Goal: Complete application form

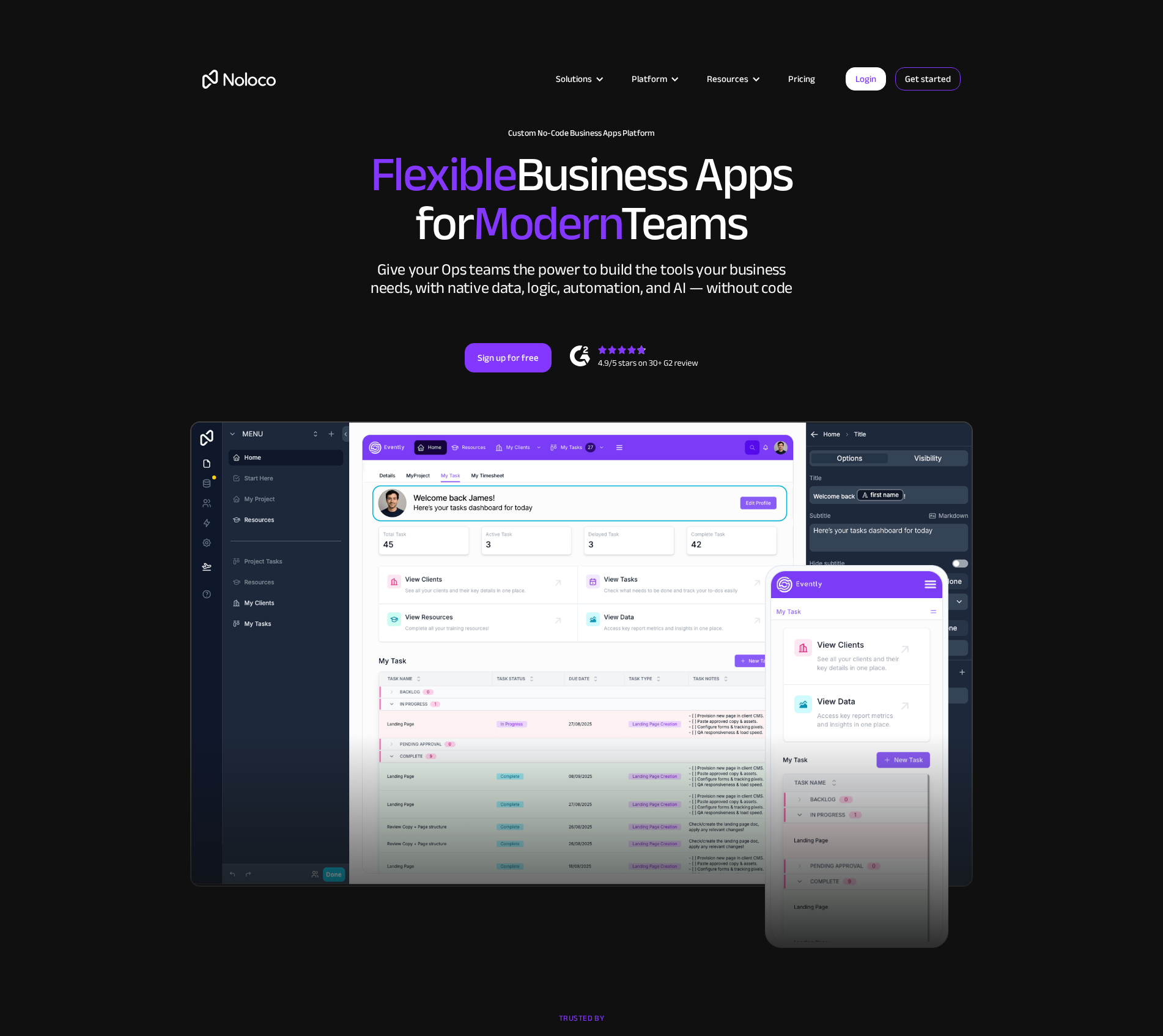
click at [934, 88] on link "Get started" at bounding box center [928, 79] width 65 height 23
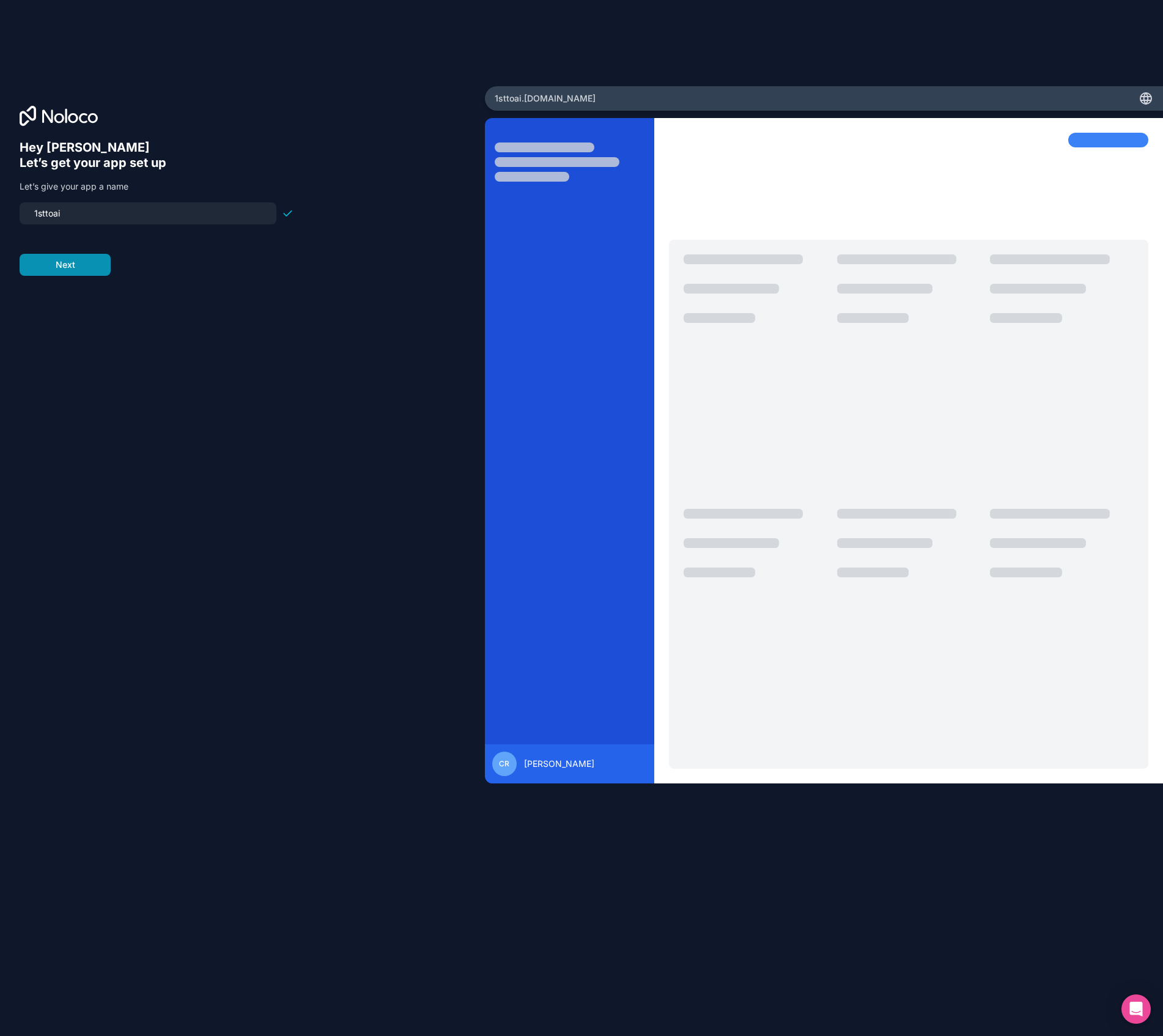
click at [45, 270] on button "Next" at bounding box center [65, 265] width 91 height 22
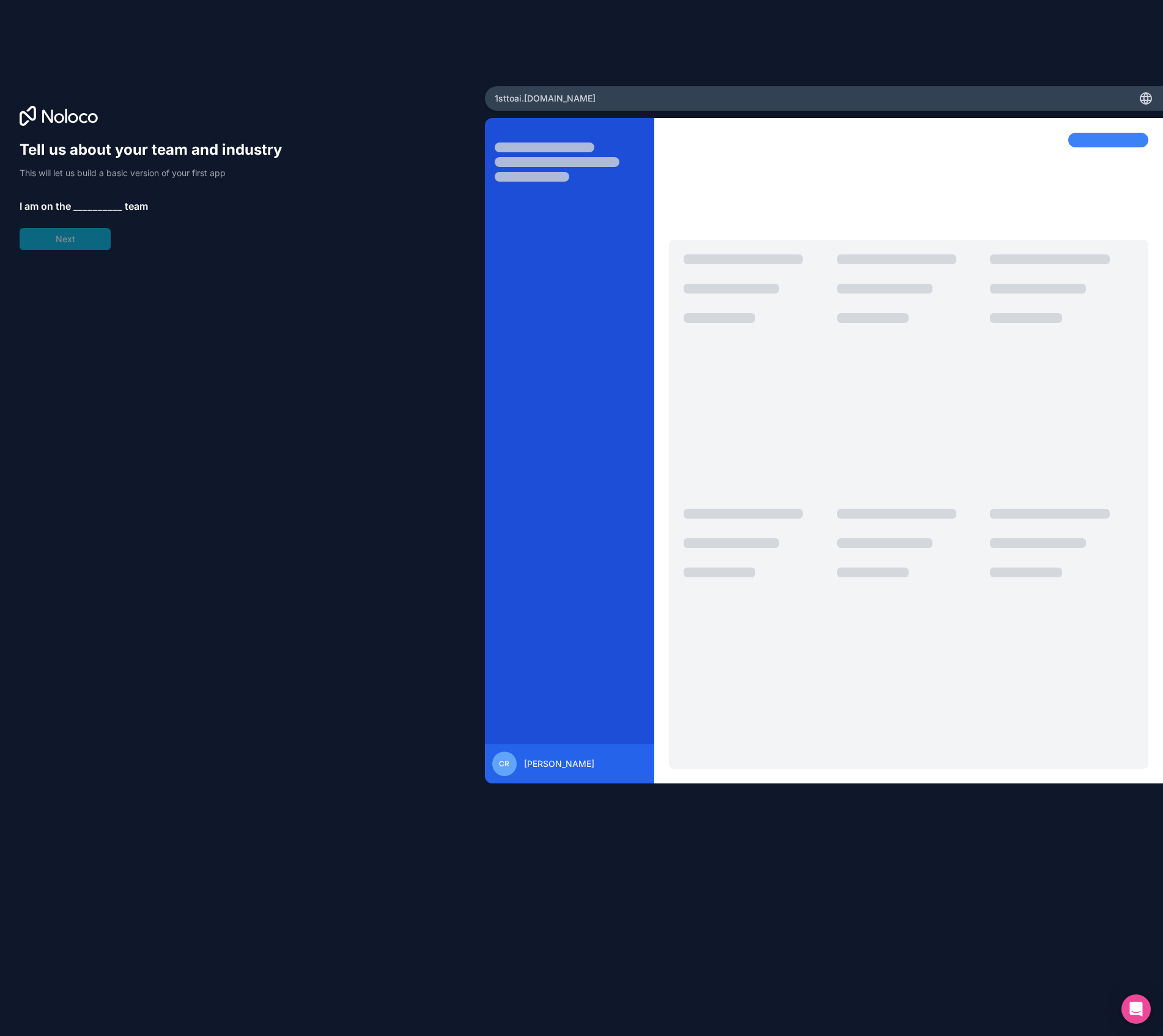
click at [95, 205] on span "__________" at bounding box center [98, 206] width 49 height 15
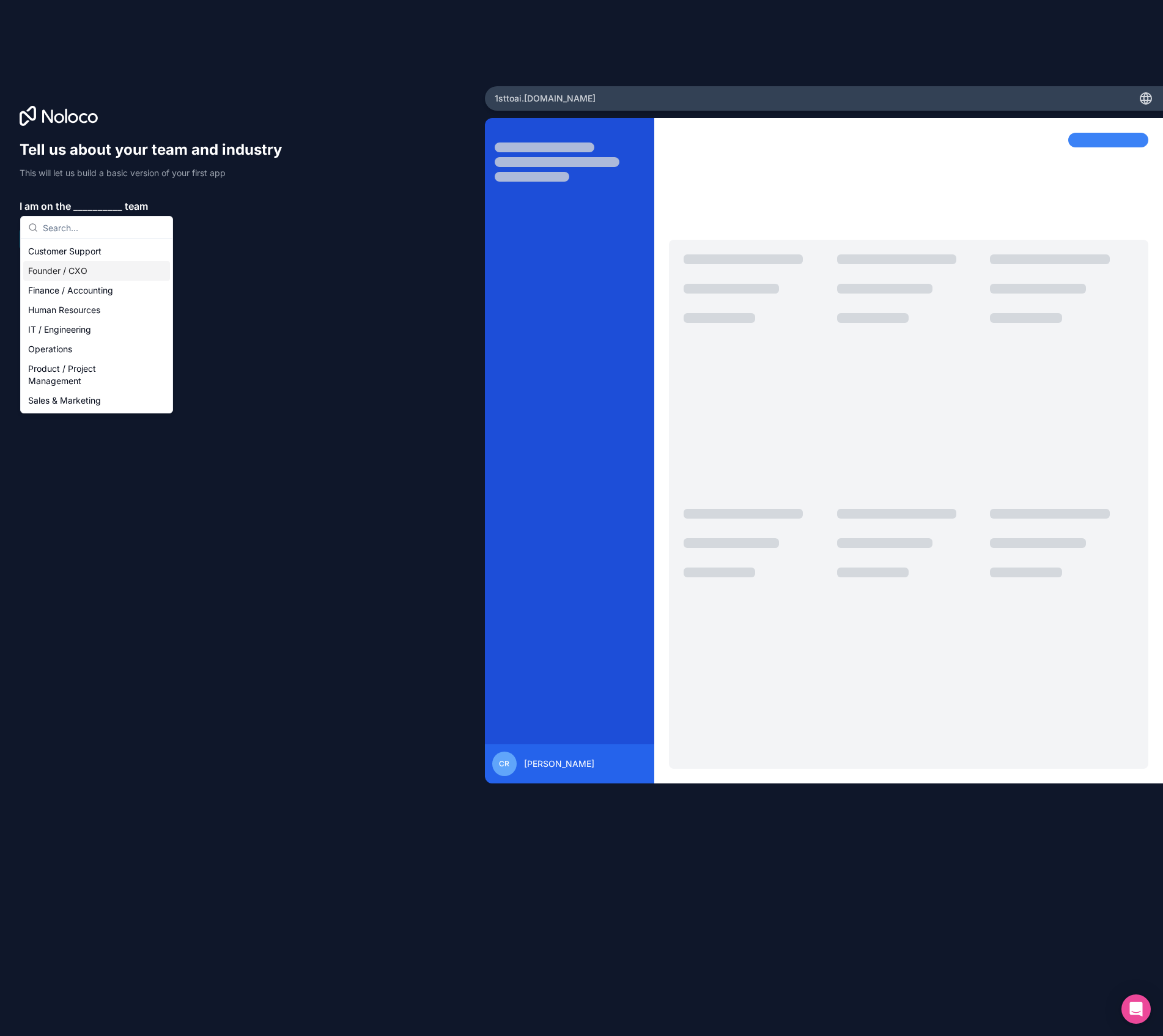
click at [104, 271] on div "Founder / CXO" at bounding box center [96, 271] width 147 height 20
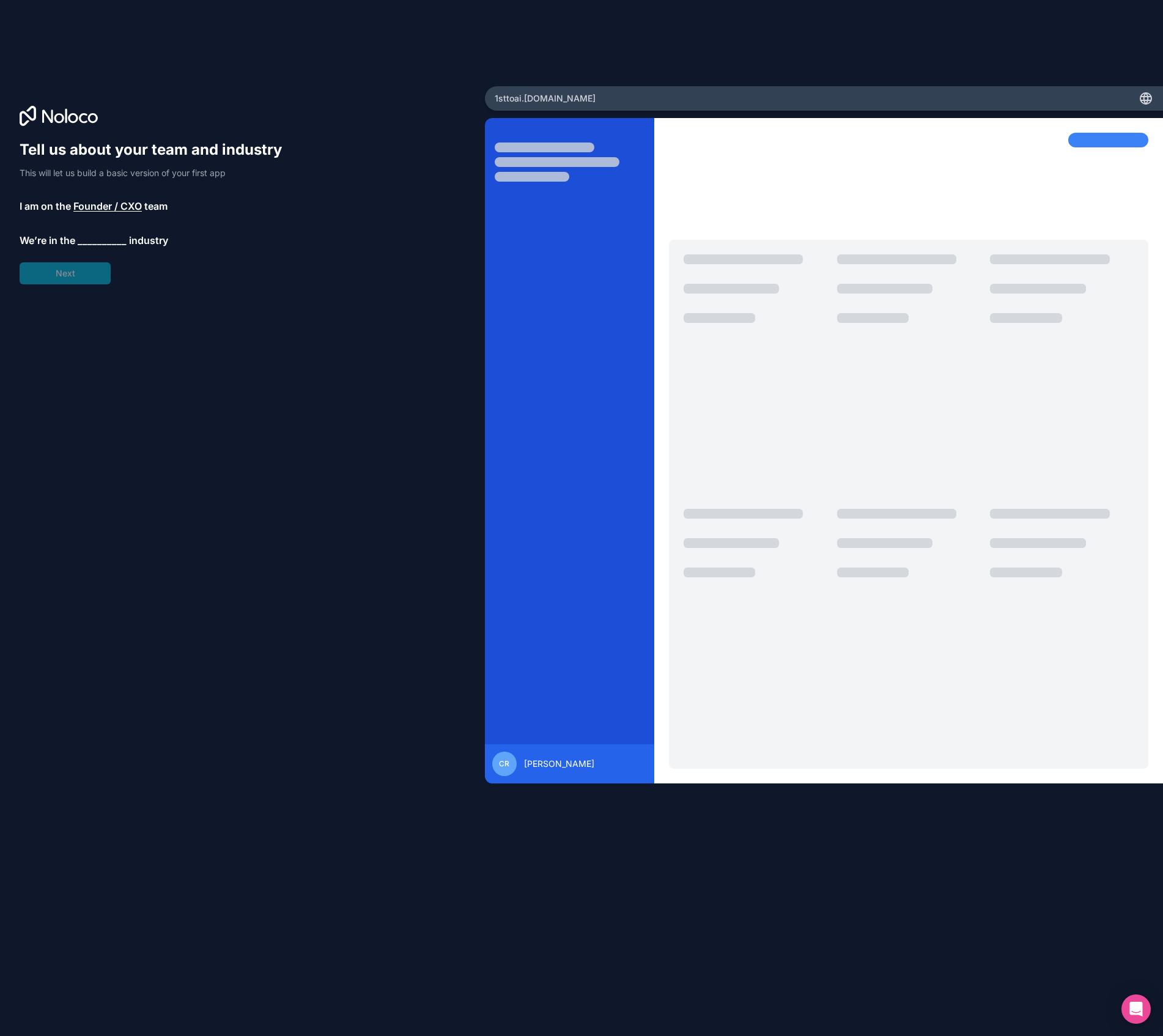
click at [86, 234] on span "__________" at bounding box center [102, 240] width 49 height 15
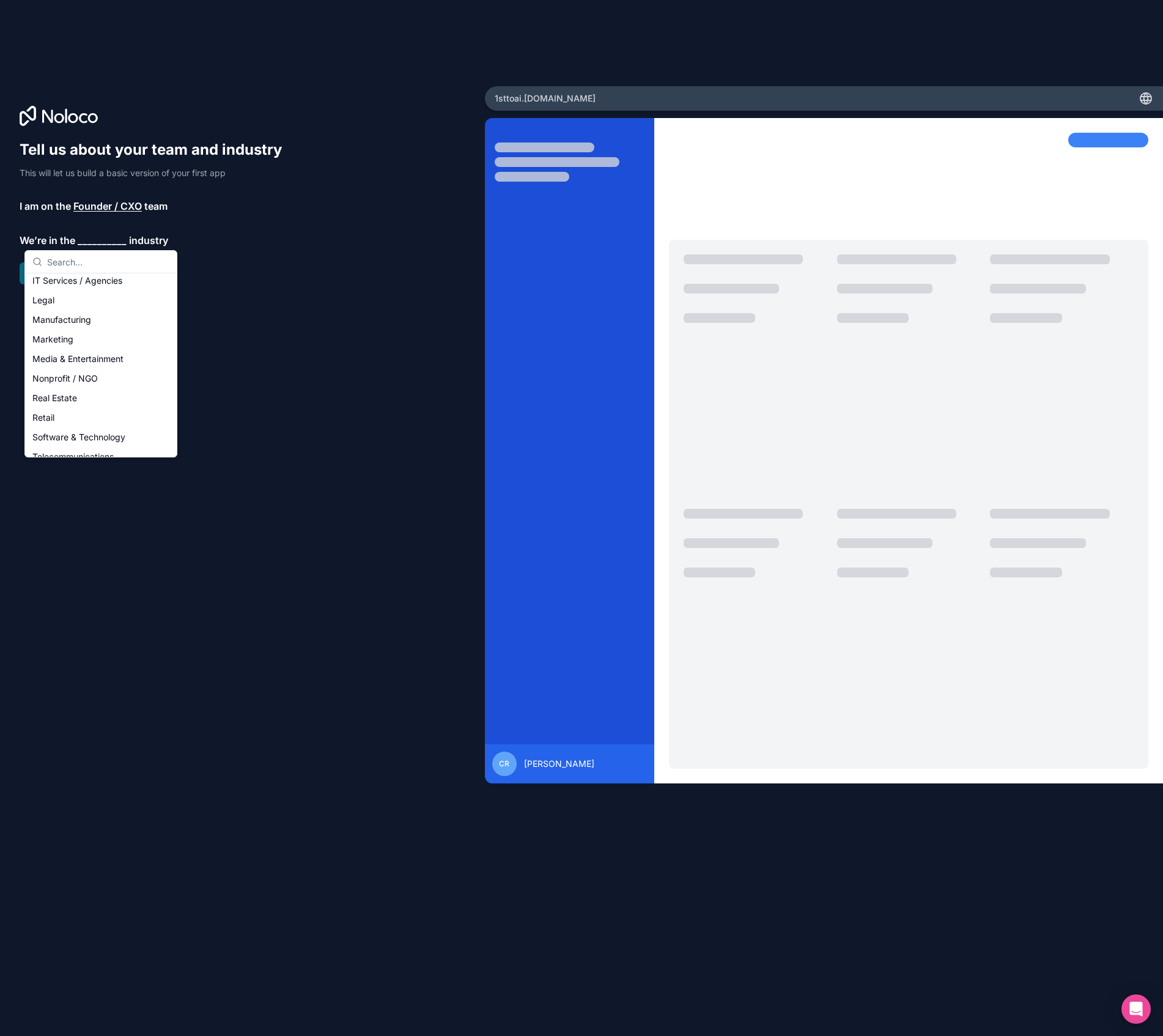
scroll to position [144, 0]
click at [86, 335] on div "Marketing" at bounding box center [100, 337] width 147 height 20
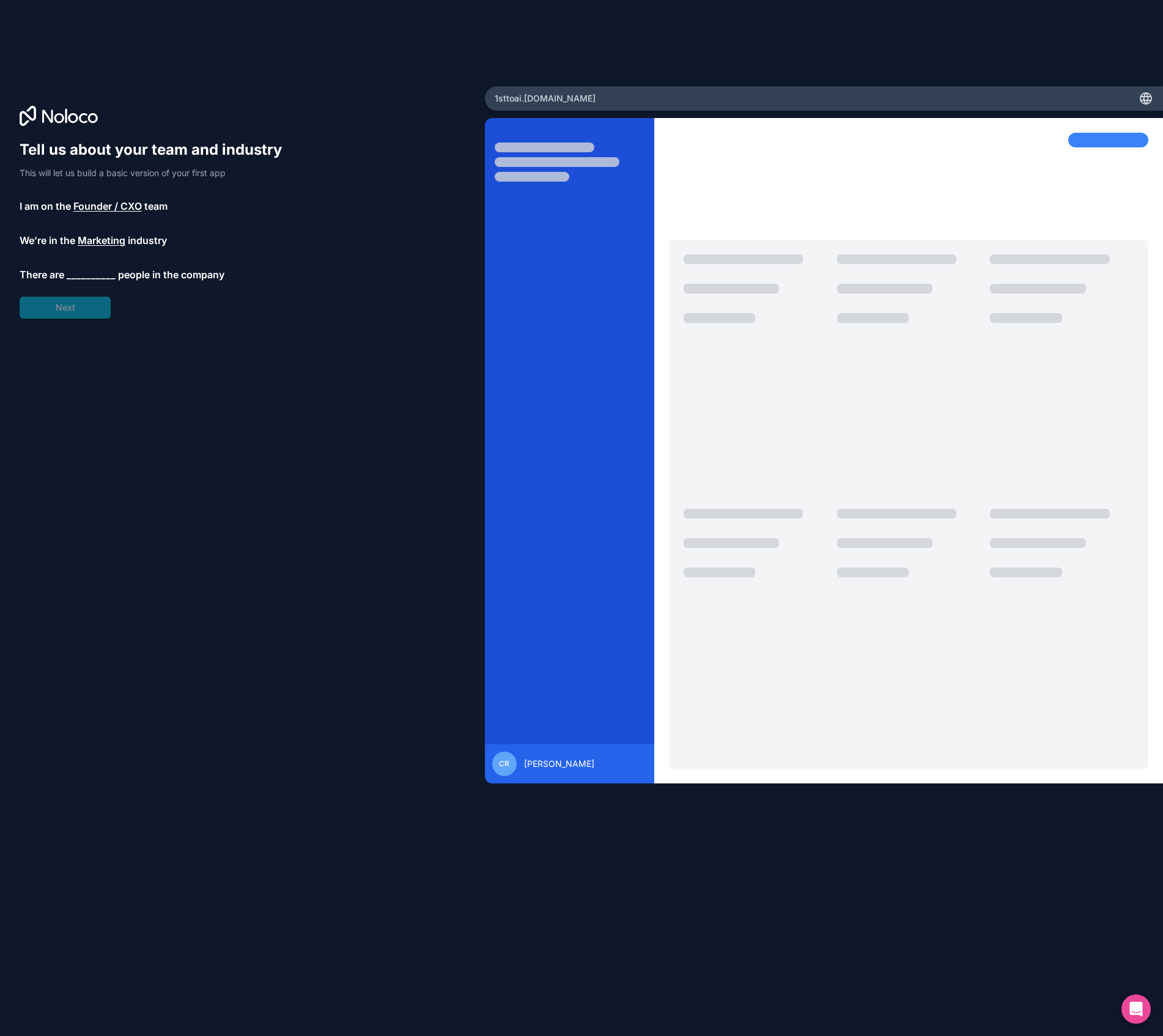
click at [65, 272] on p "There are __________ people in the company" at bounding box center [157, 275] width 274 height 15
click at [88, 279] on span "__________" at bounding box center [91, 275] width 49 height 15
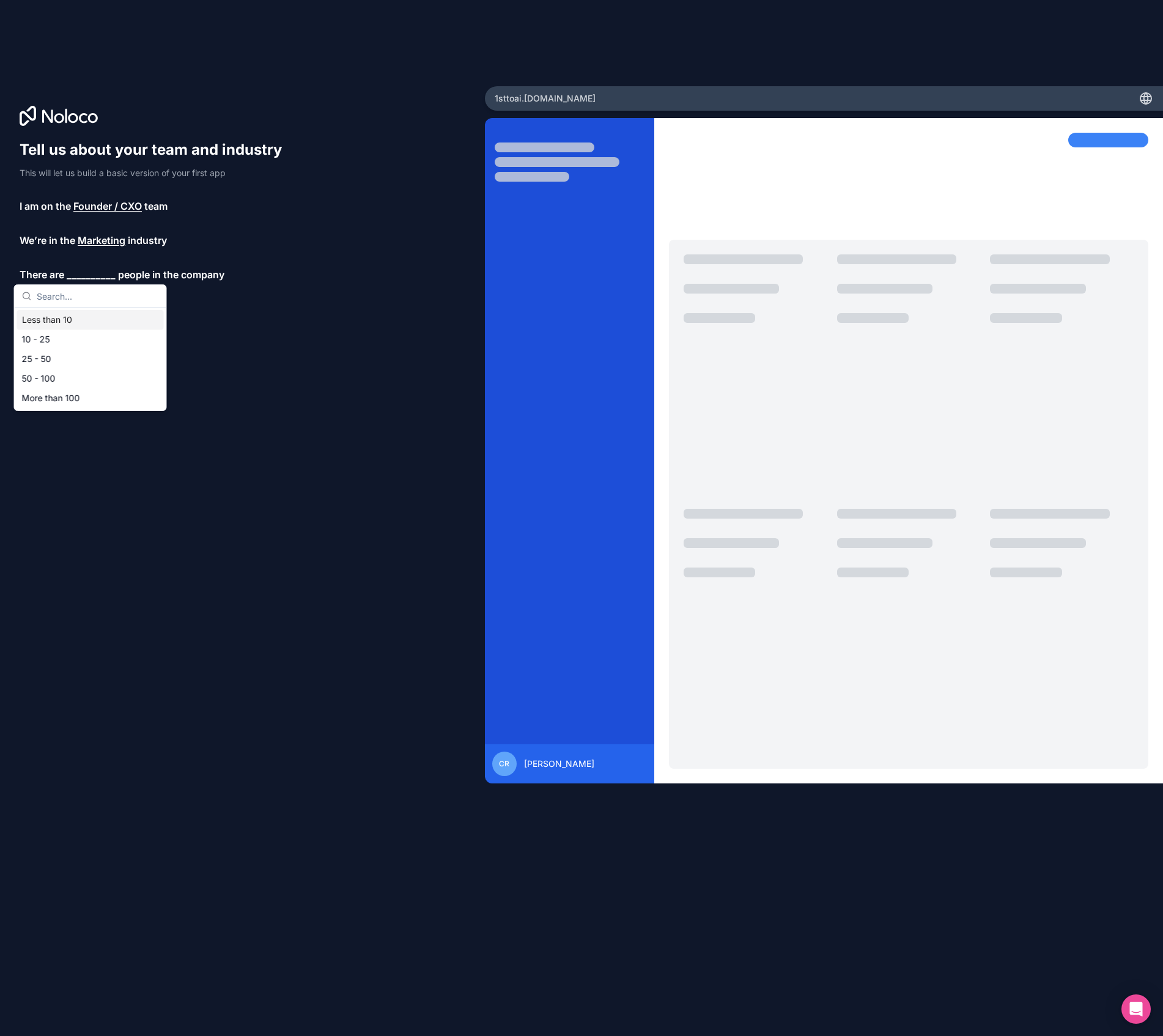
click at [65, 323] on div "Less than 10" at bounding box center [90, 319] width 147 height 20
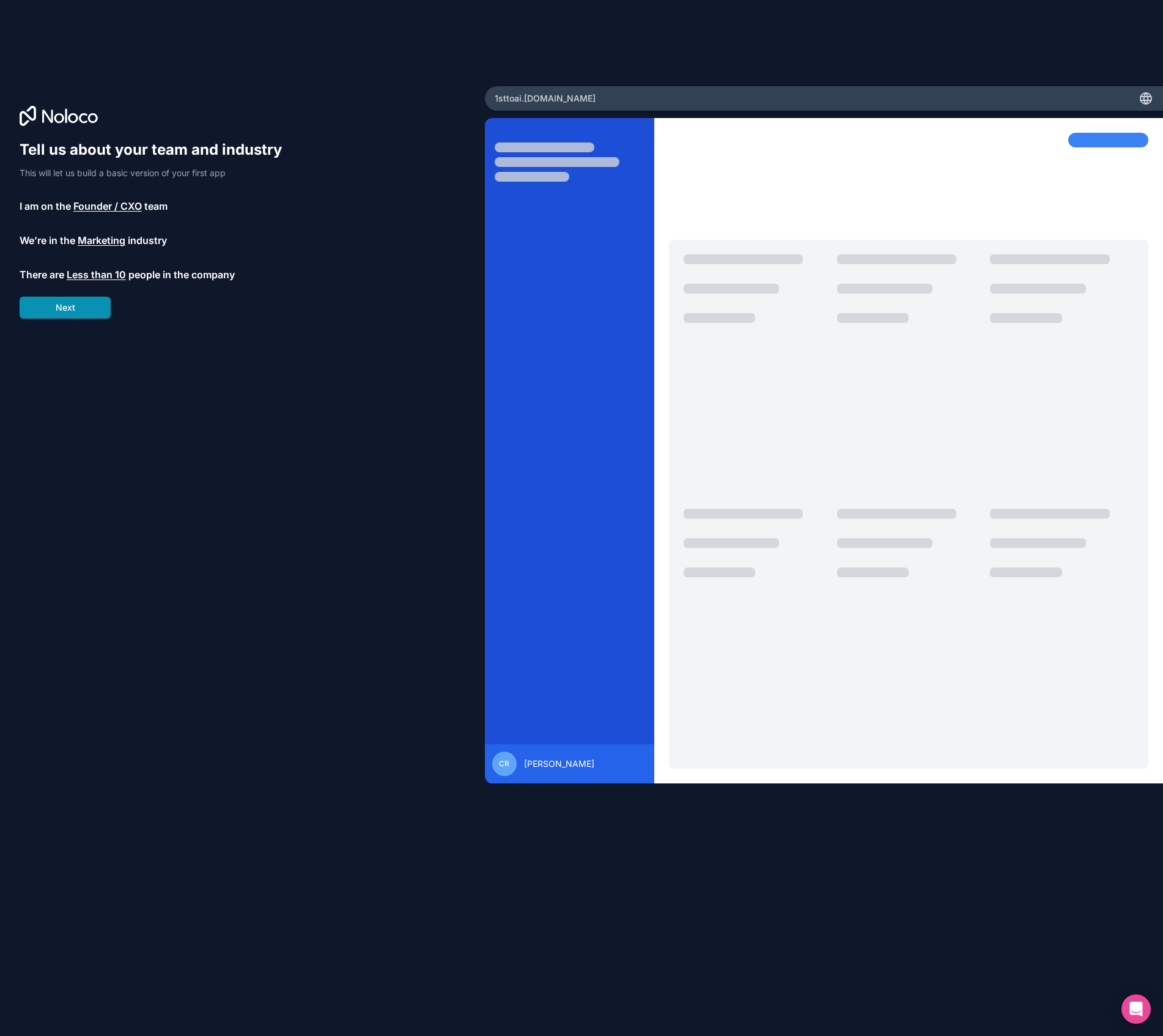
click at [67, 311] on button "Next" at bounding box center [65, 307] width 91 height 22
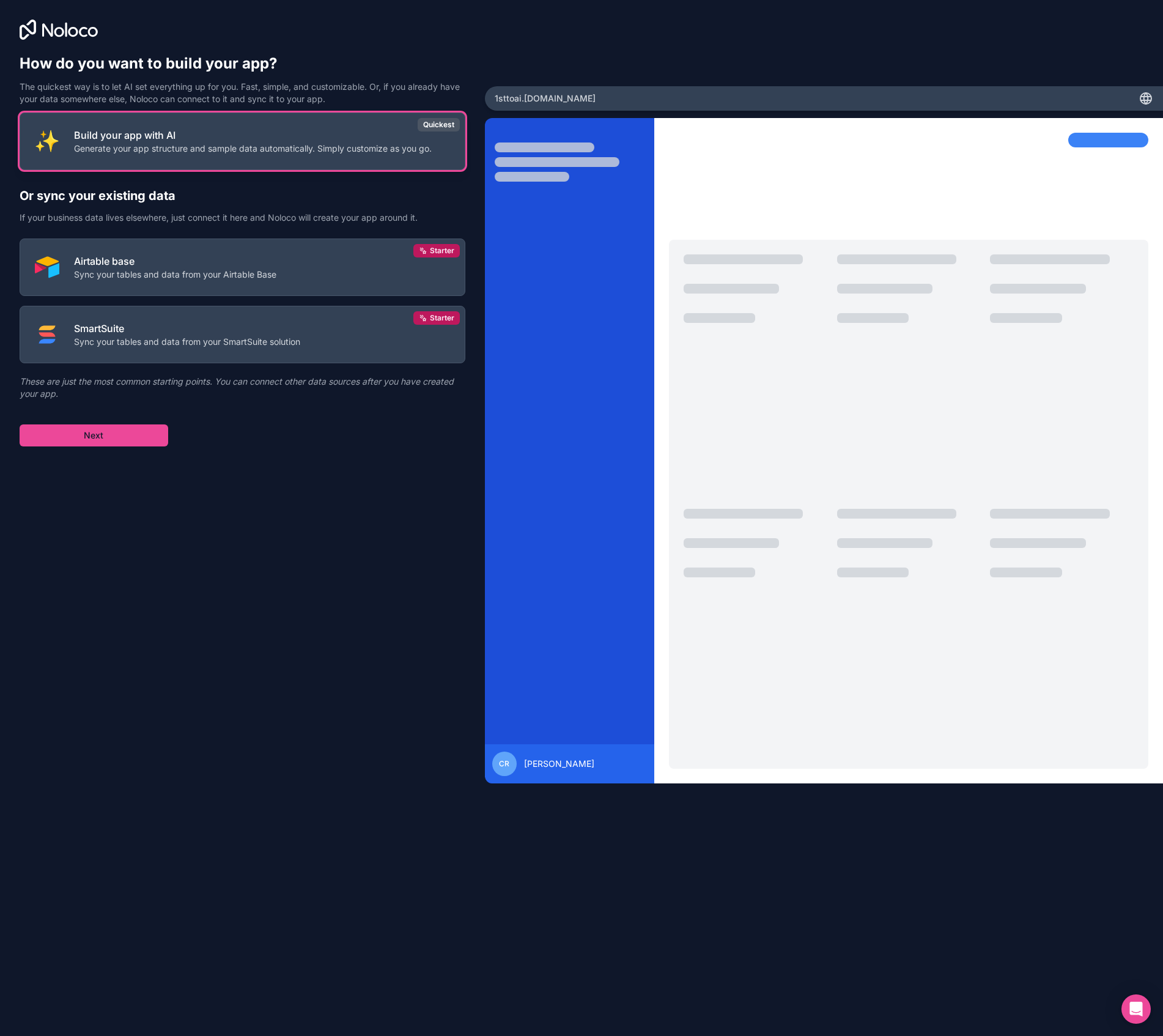
click at [154, 157] on button "Build your app with AI Generate your app structure and sample data automaticall…" at bounding box center [243, 141] width 446 height 58
click at [161, 137] on p "Build your app with AI" at bounding box center [253, 135] width 358 height 15
click at [76, 426] on button "Next" at bounding box center [94, 435] width 148 height 22
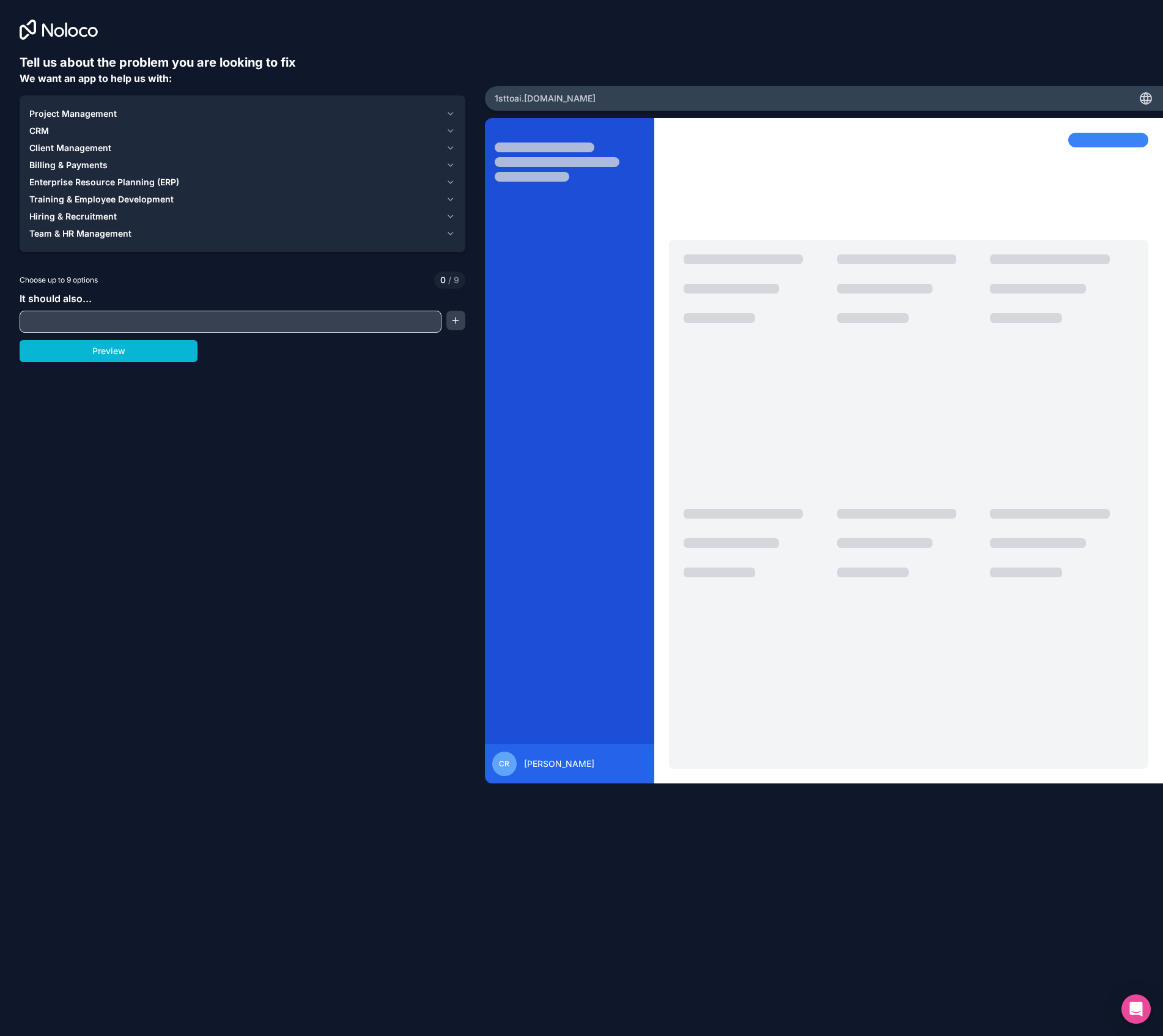
click at [450, 148] on icon "button" at bounding box center [451, 148] width 9 height 10
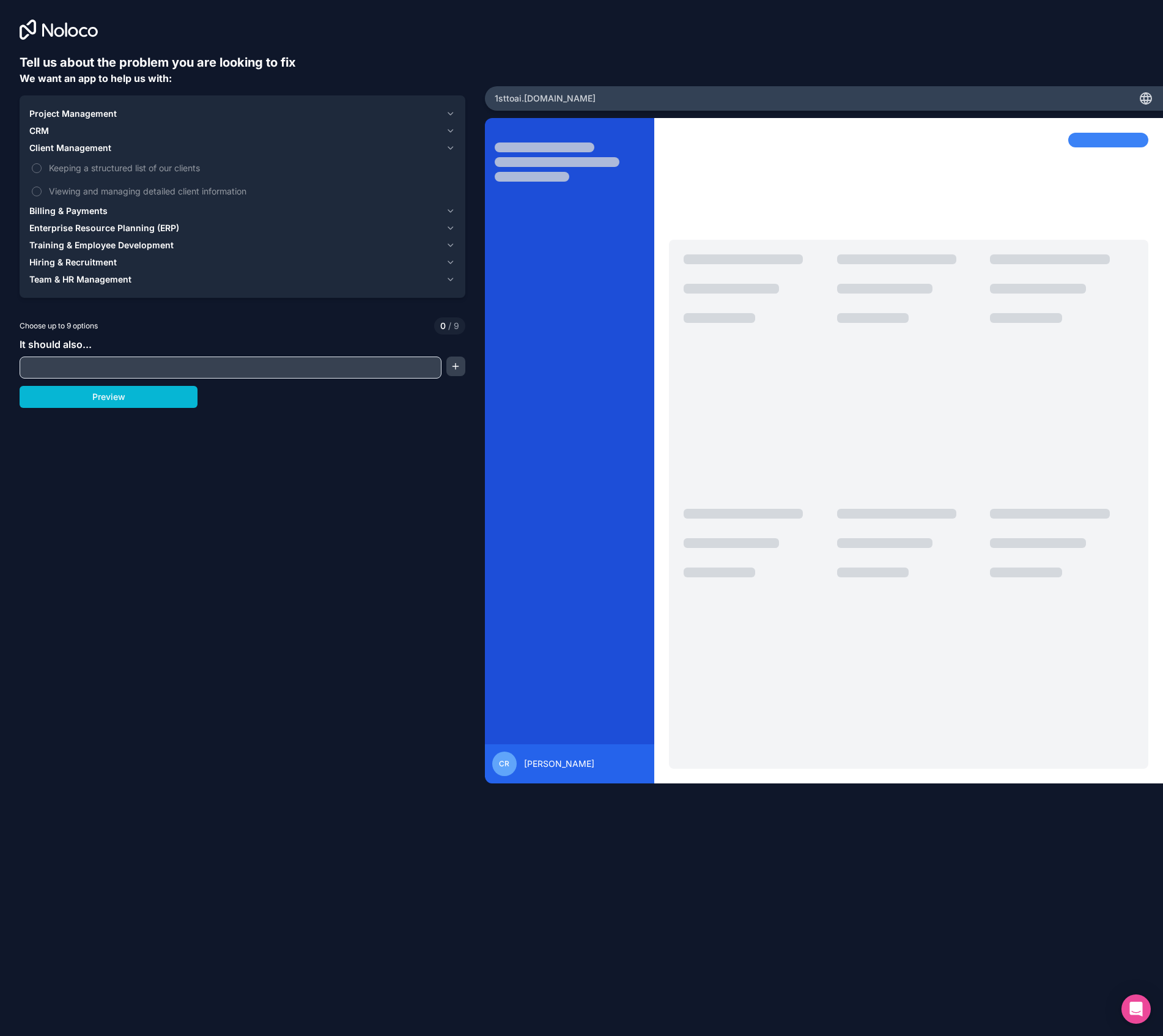
click at [450, 148] on icon "button" at bounding box center [451, 148] width 9 height 10
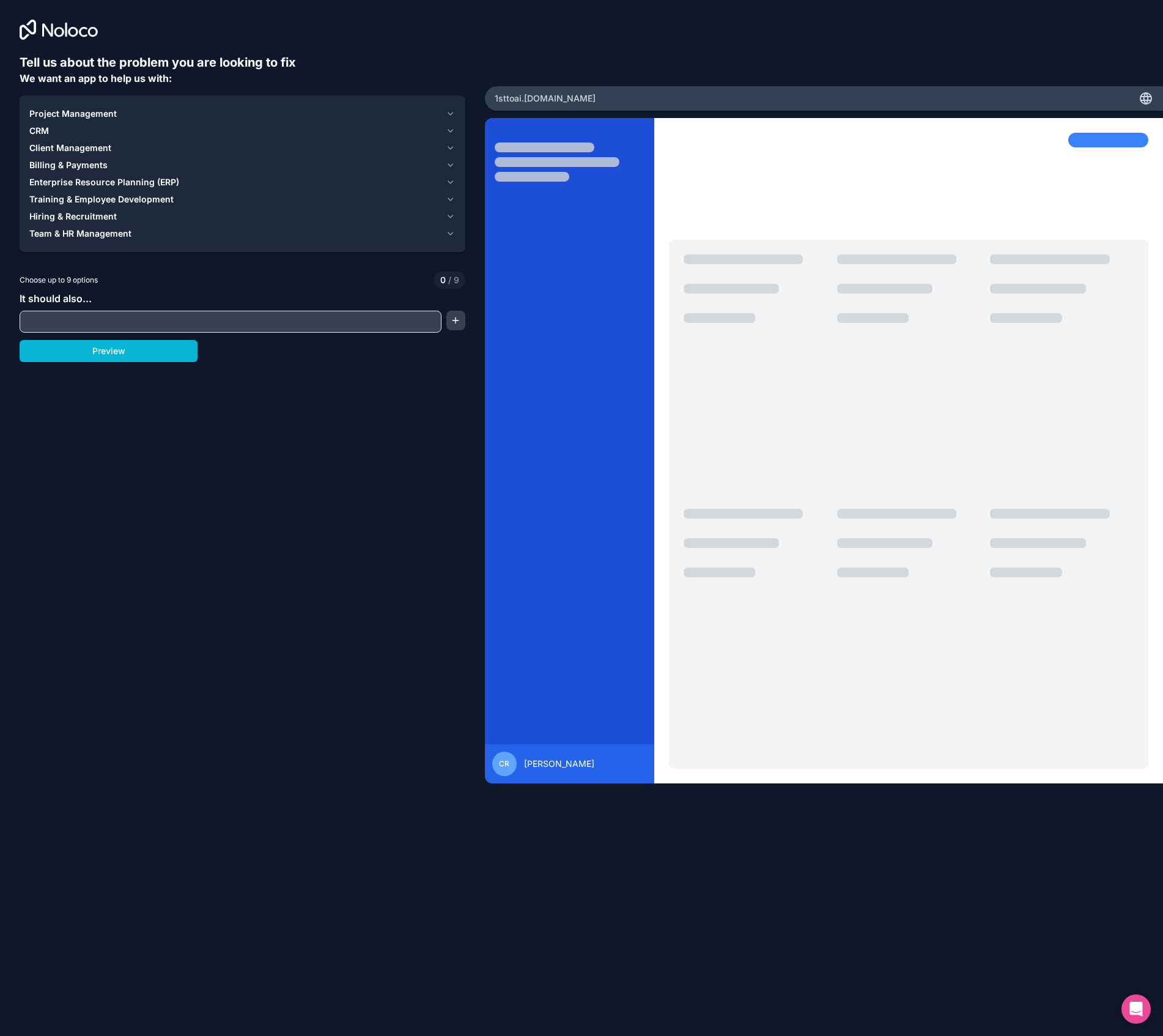
click at [449, 106] on button "Project Management" at bounding box center [243, 113] width 426 height 17
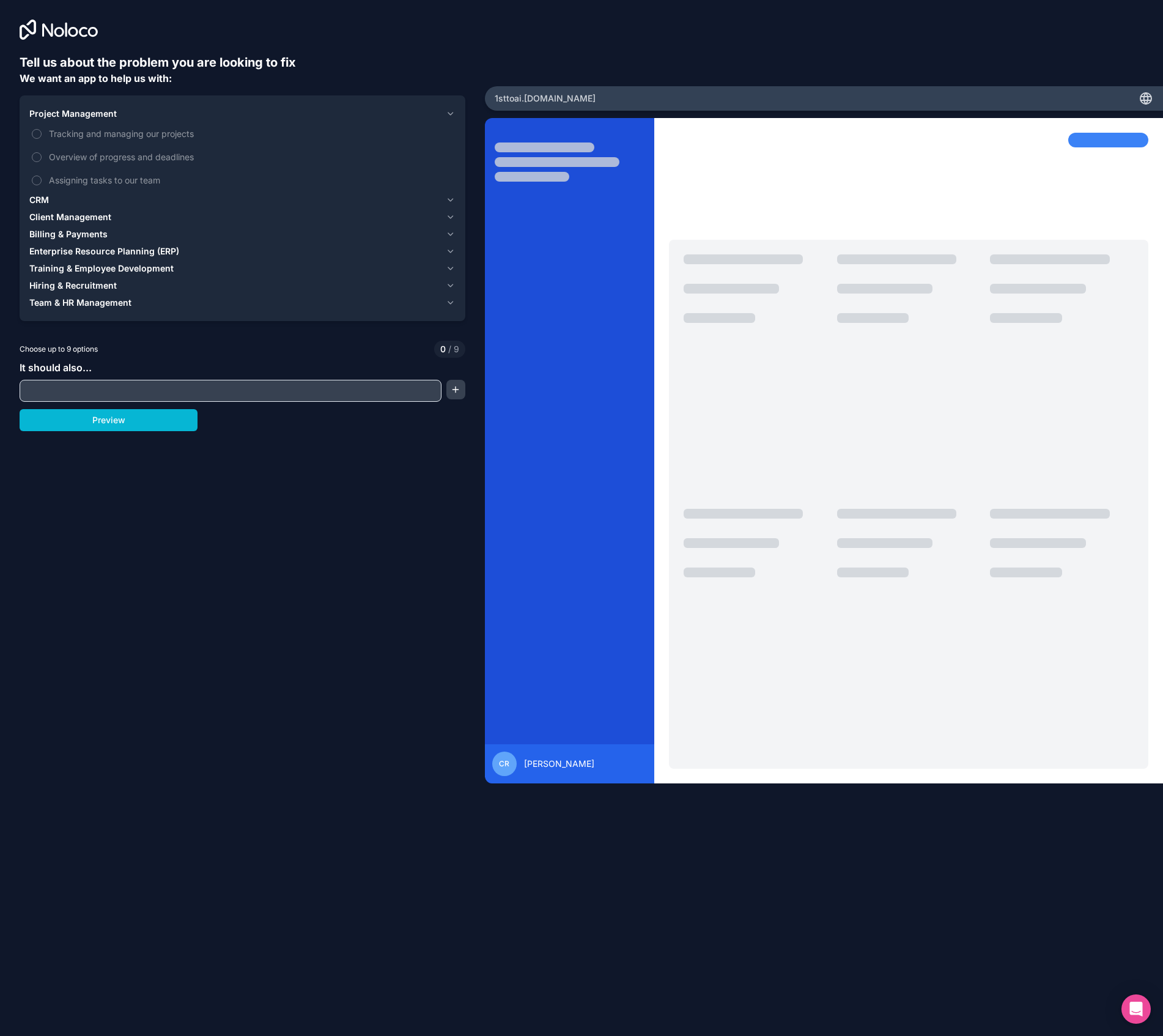
click at [449, 106] on button "Project Management" at bounding box center [243, 113] width 426 height 17
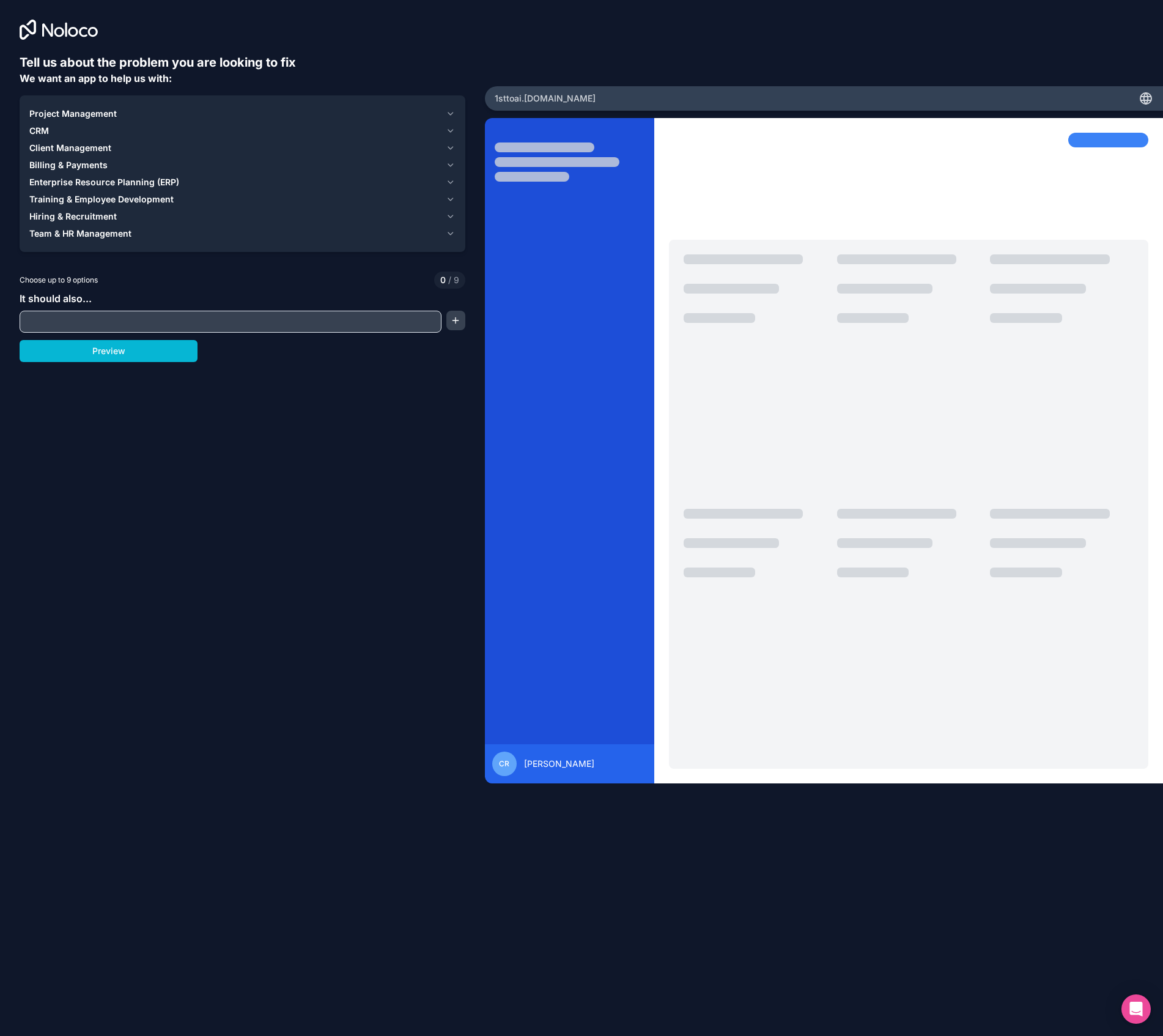
click at [447, 181] on icon "button" at bounding box center [451, 182] width 9 height 10
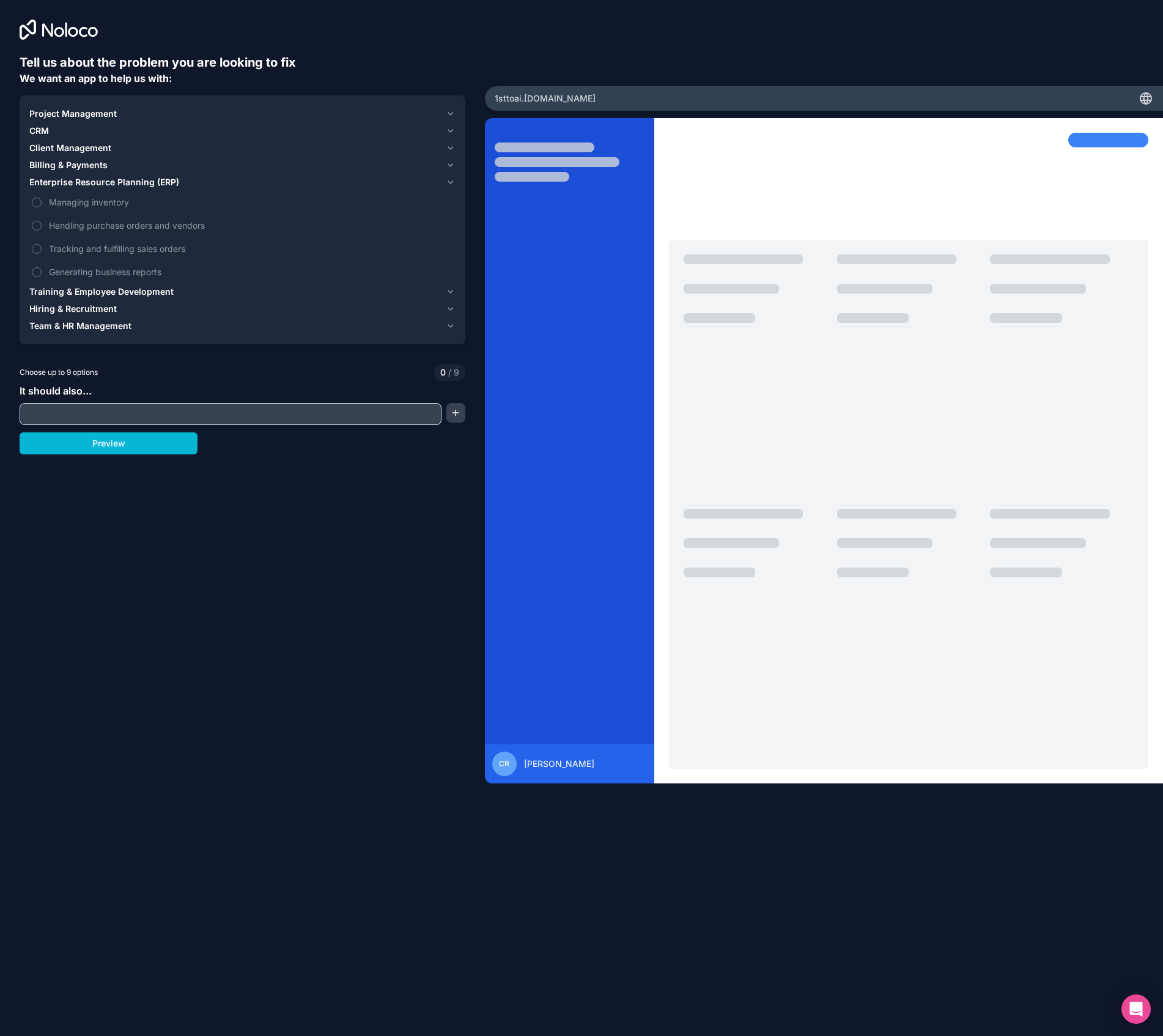
click at [447, 181] on icon "button" at bounding box center [451, 182] width 9 height 10
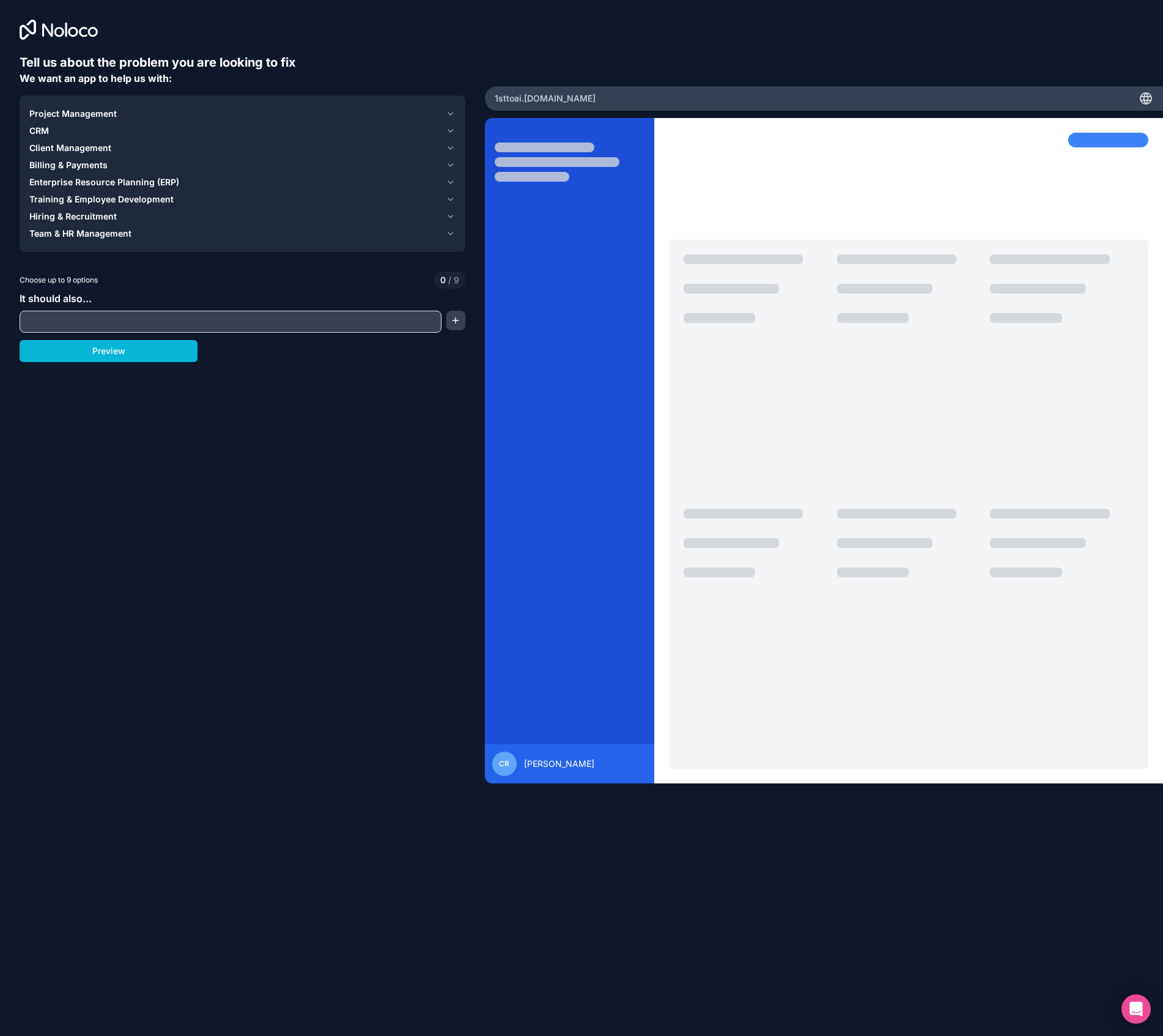
click at [448, 198] on icon "button" at bounding box center [451, 200] width 5 height 3
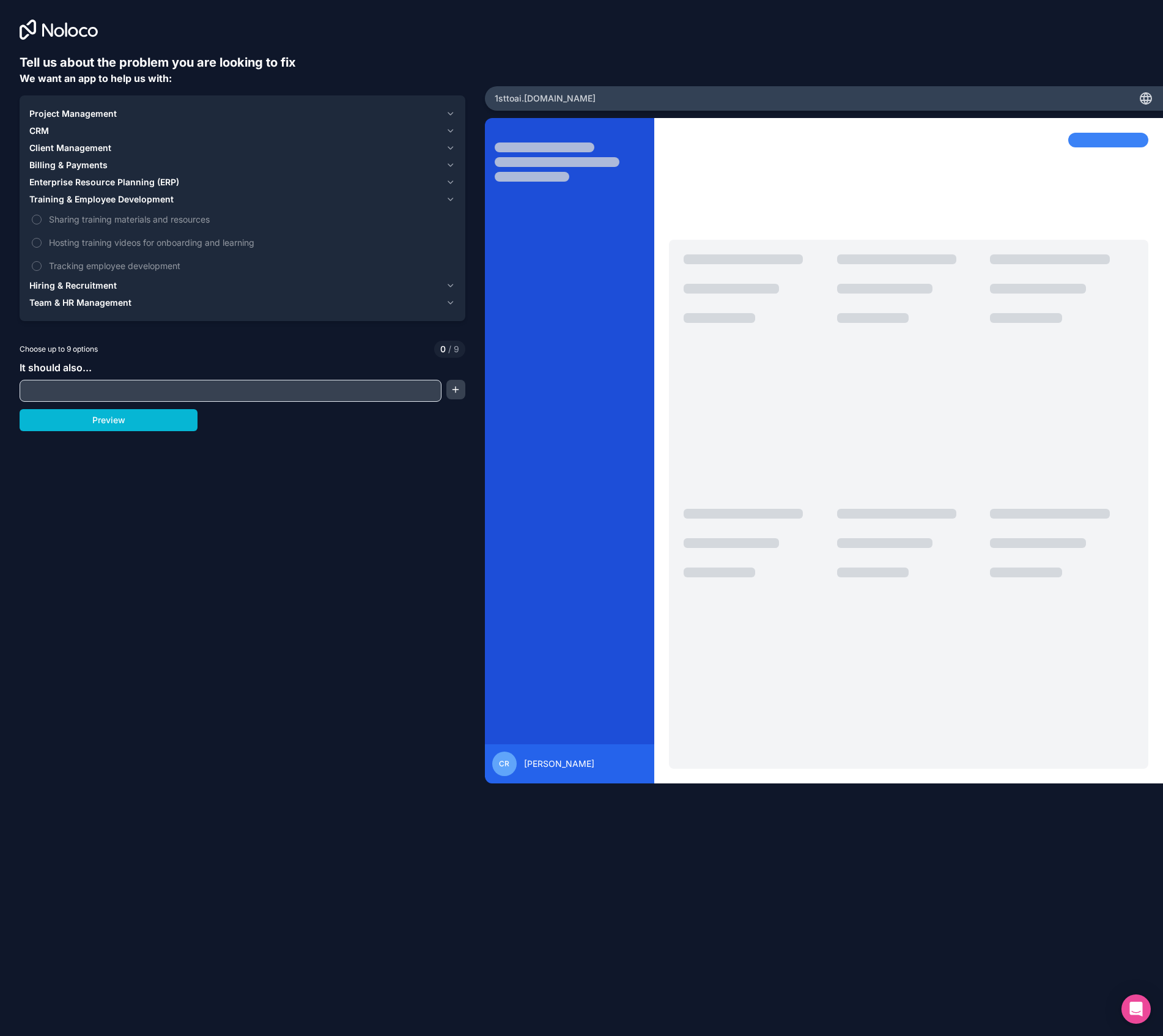
click at [448, 198] on icon "button" at bounding box center [451, 200] width 5 height 3
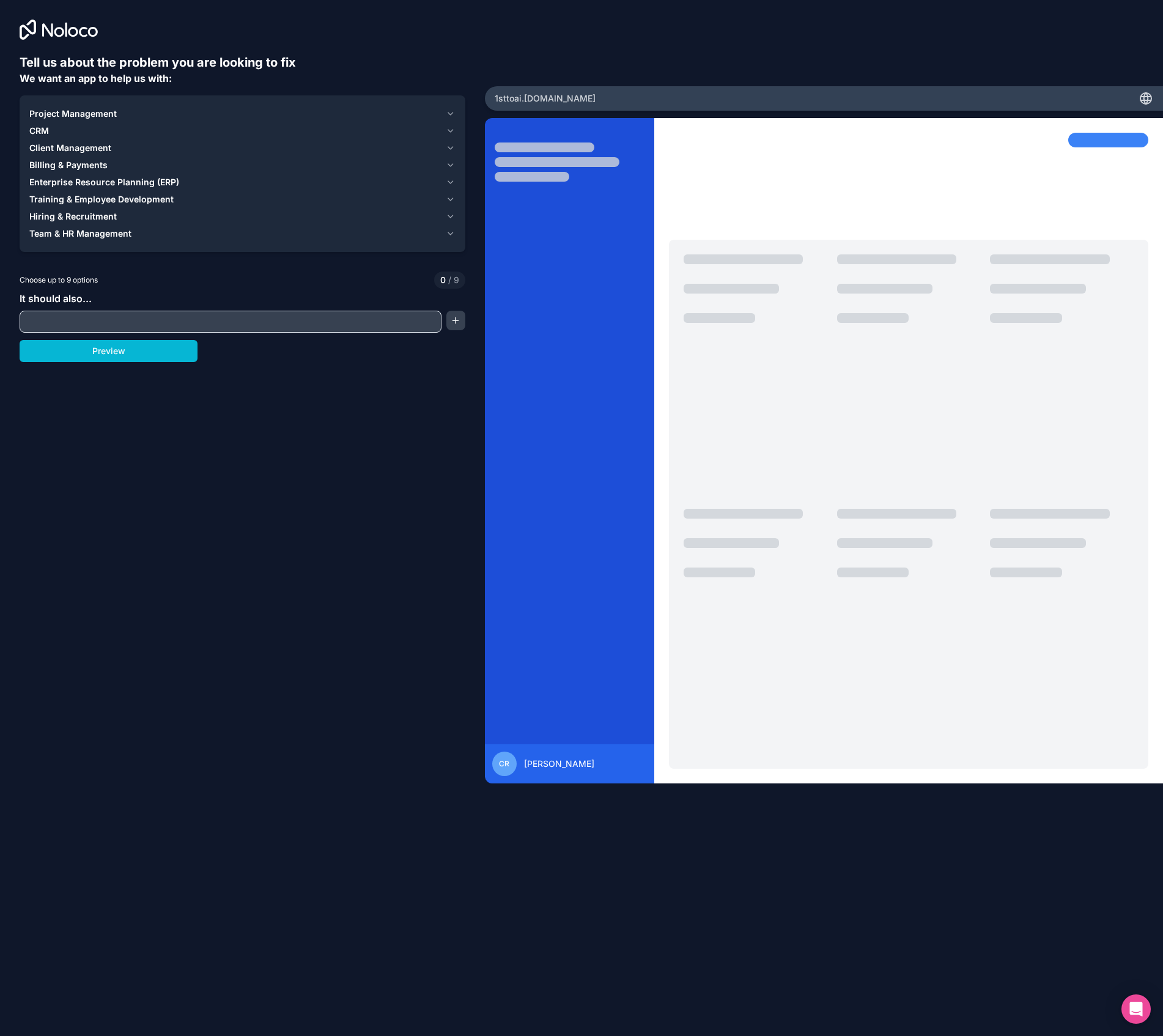
click at [448, 215] on icon "button" at bounding box center [451, 216] width 5 height 3
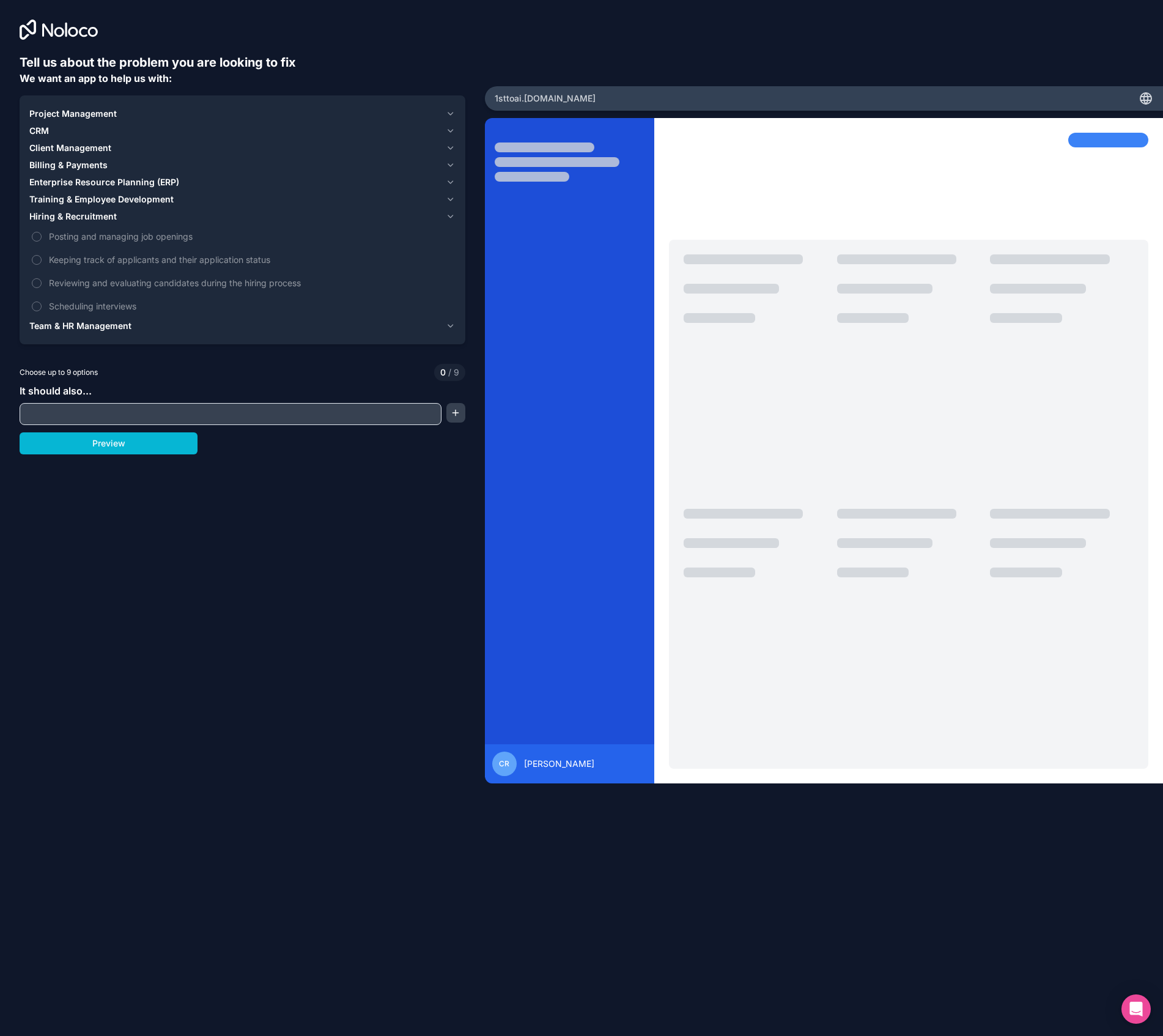
click at [448, 215] on icon "button" at bounding box center [451, 216] width 5 height 3
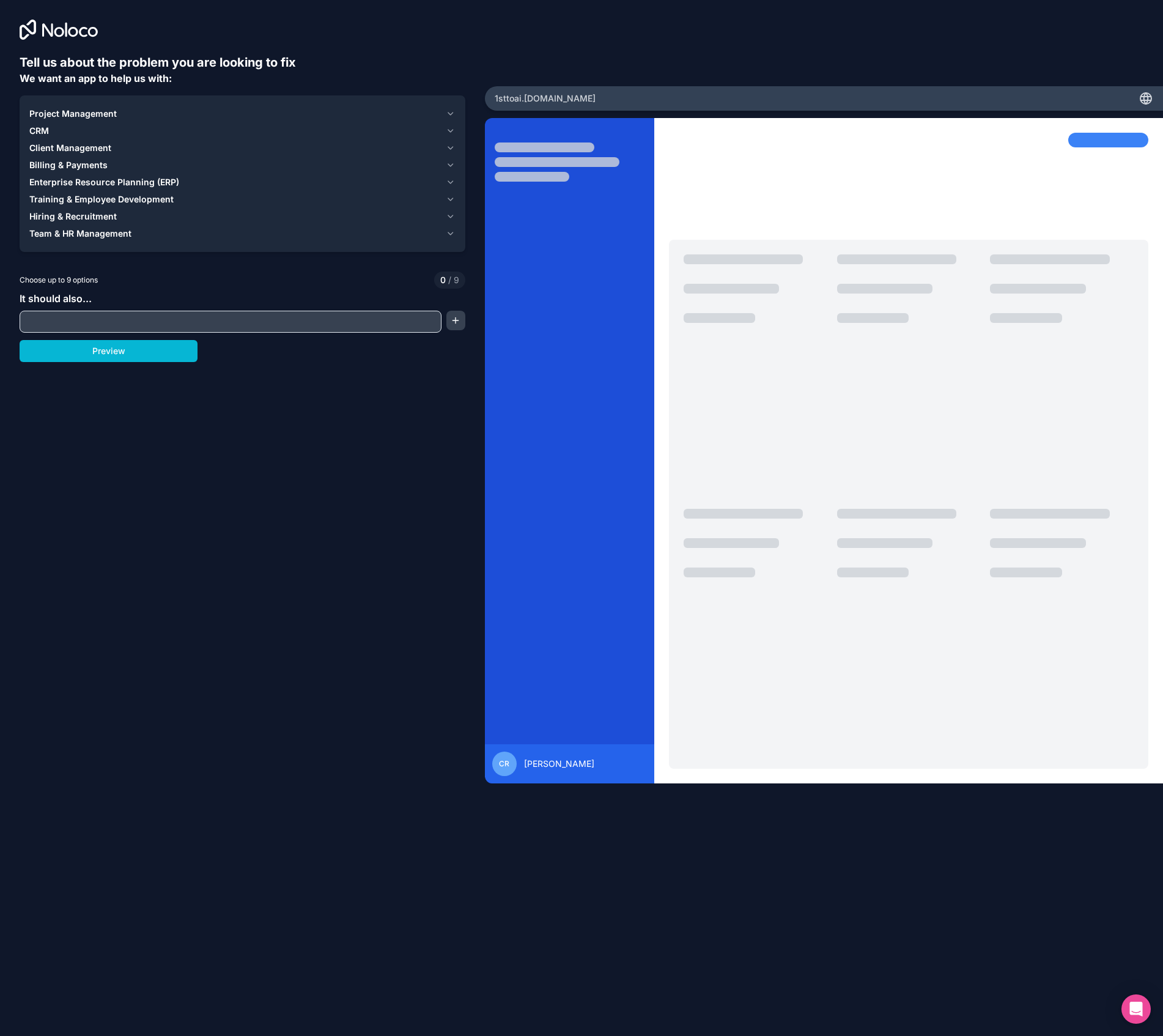
click at [123, 321] on input "text" at bounding box center [230, 321] width 416 height 17
click at [451, 111] on icon "button" at bounding box center [451, 113] width 9 height 10
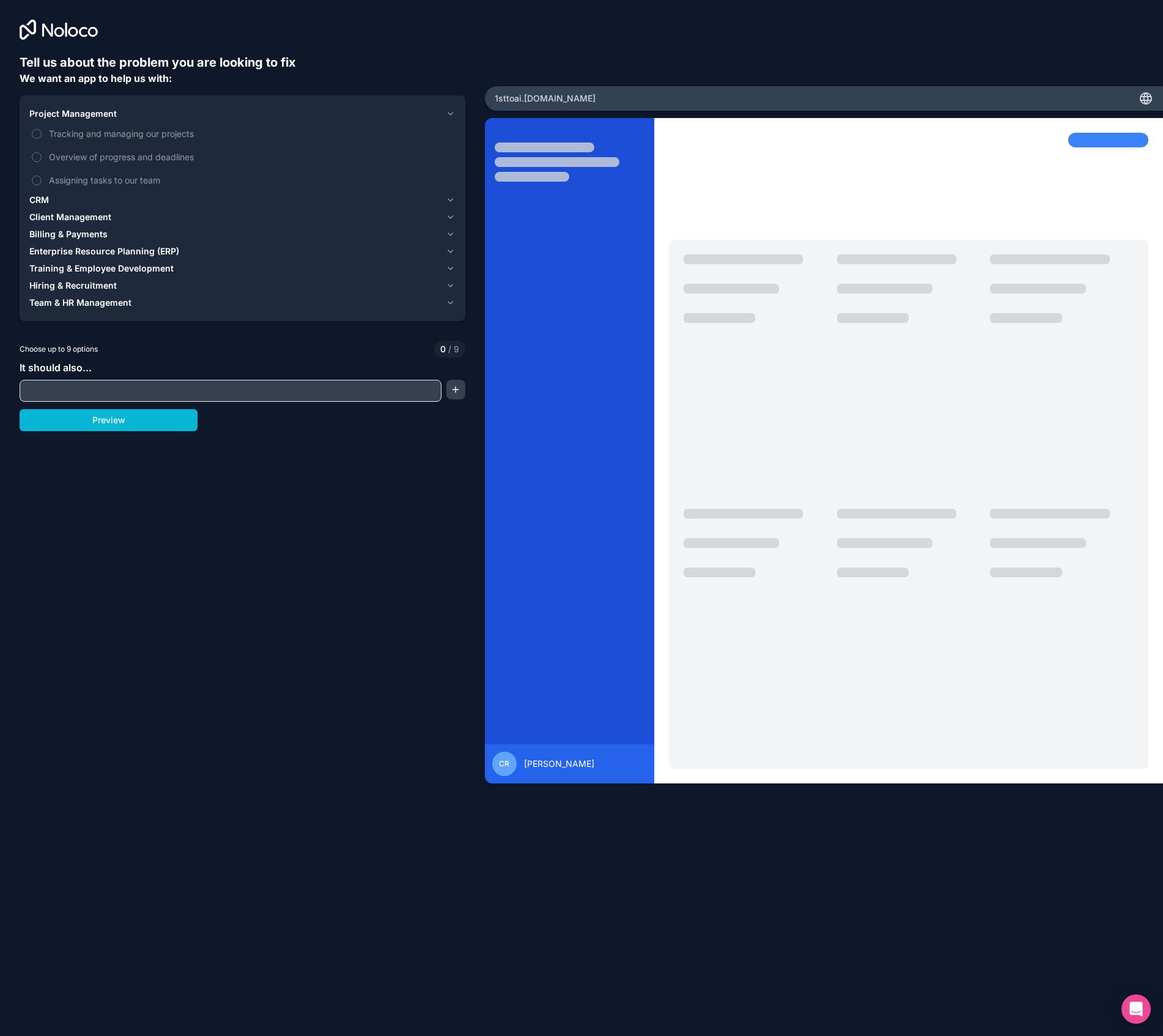
click at [451, 111] on icon "button" at bounding box center [451, 113] width 9 height 10
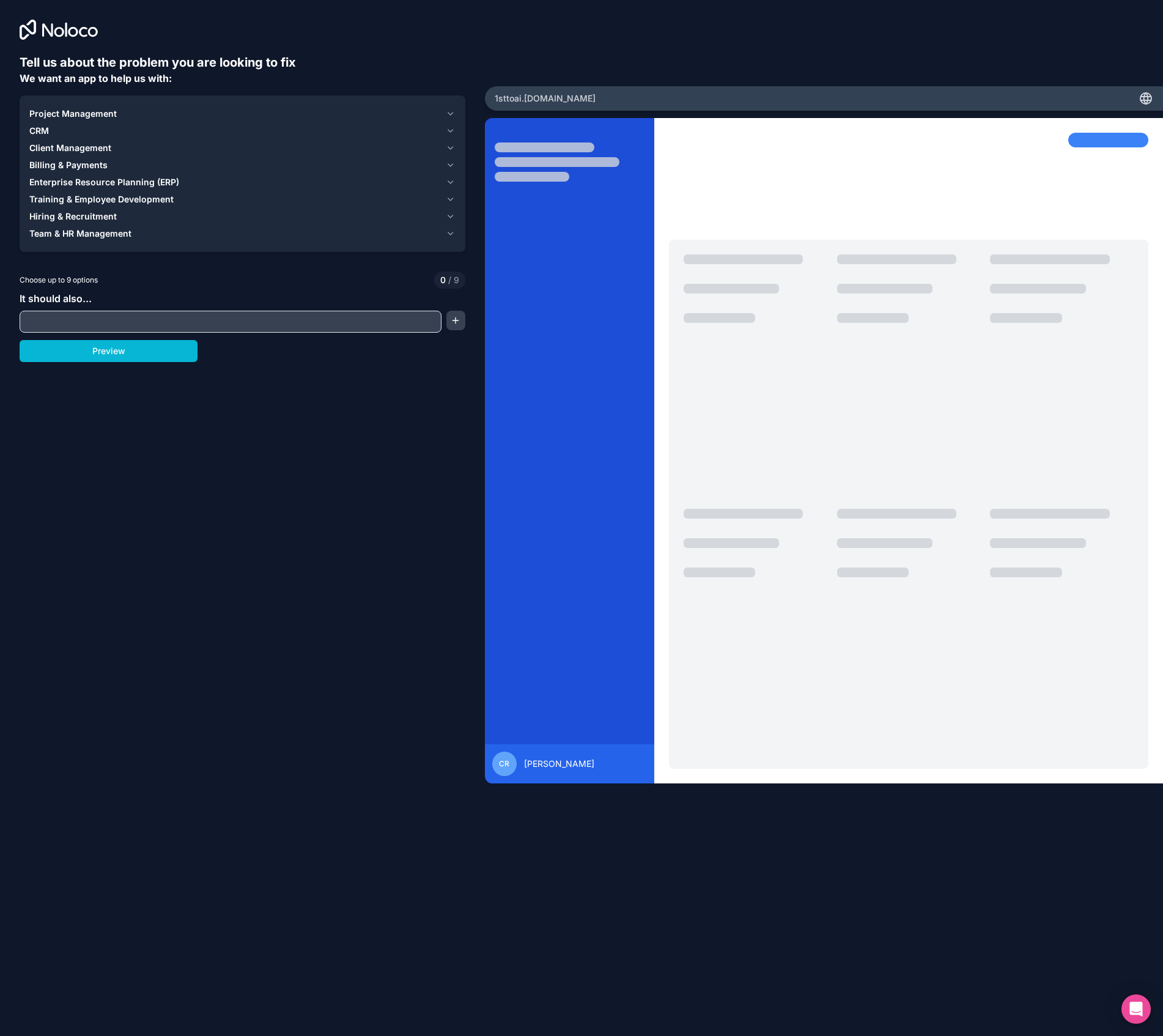
click at [453, 129] on icon "button" at bounding box center [451, 131] width 9 height 10
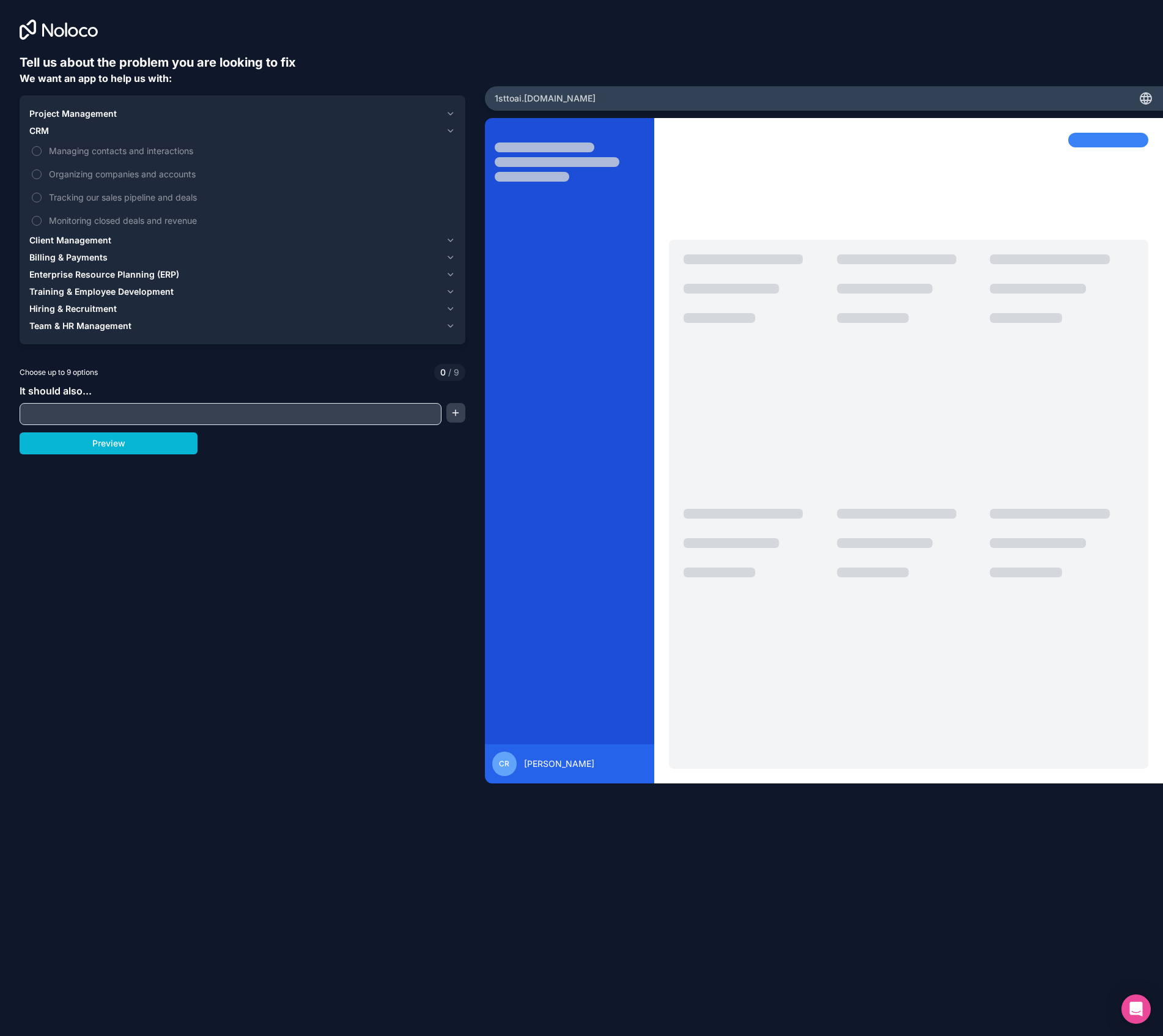
click at [453, 129] on icon "button" at bounding box center [451, 131] width 9 height 10
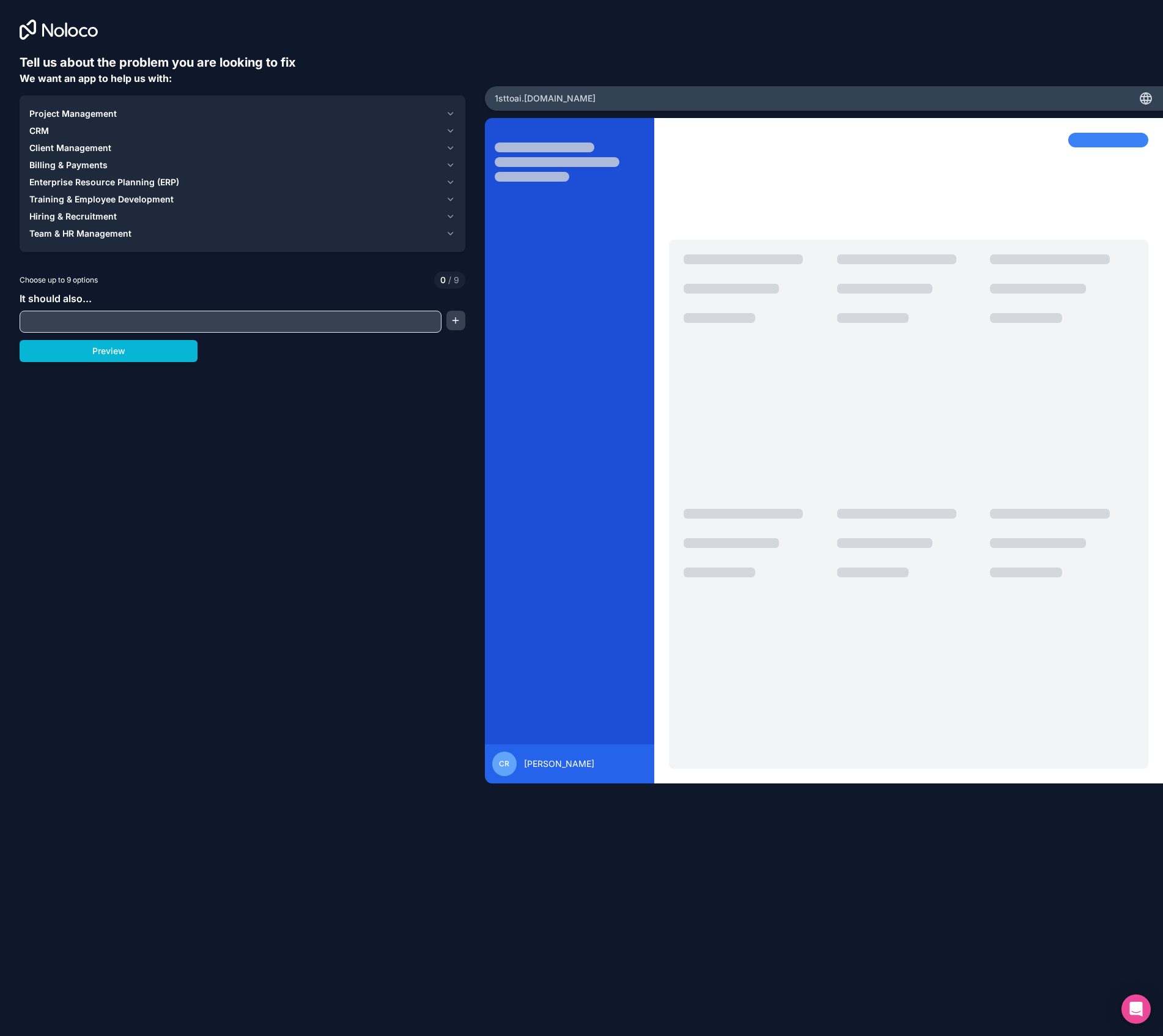
click at [94, 145] on span "Client Management" at bounding box center [70, 148] width 82 height 12
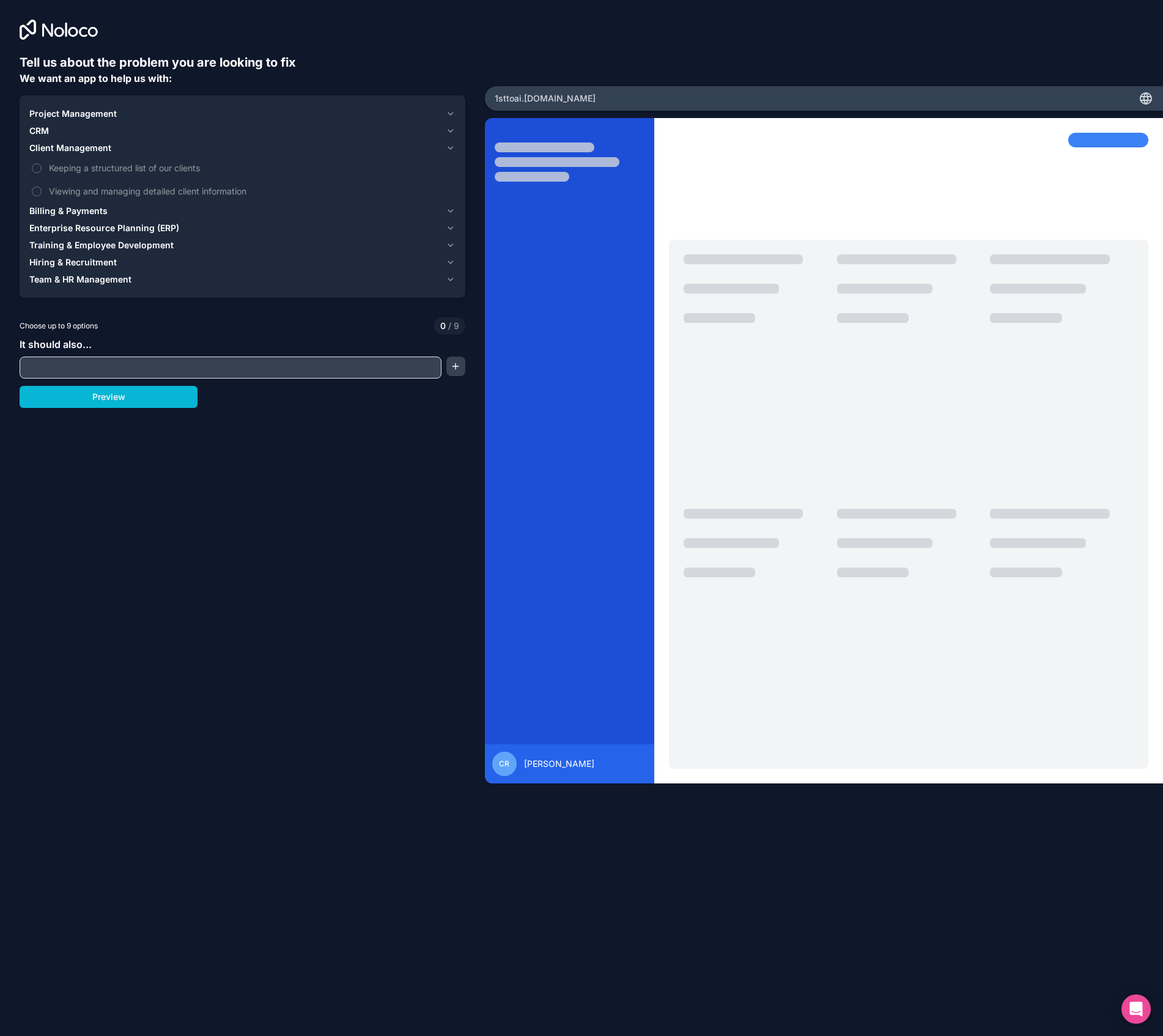
click at [94, 145] on span "Client Management" at bounding box center [70, 148] width 82 height 12
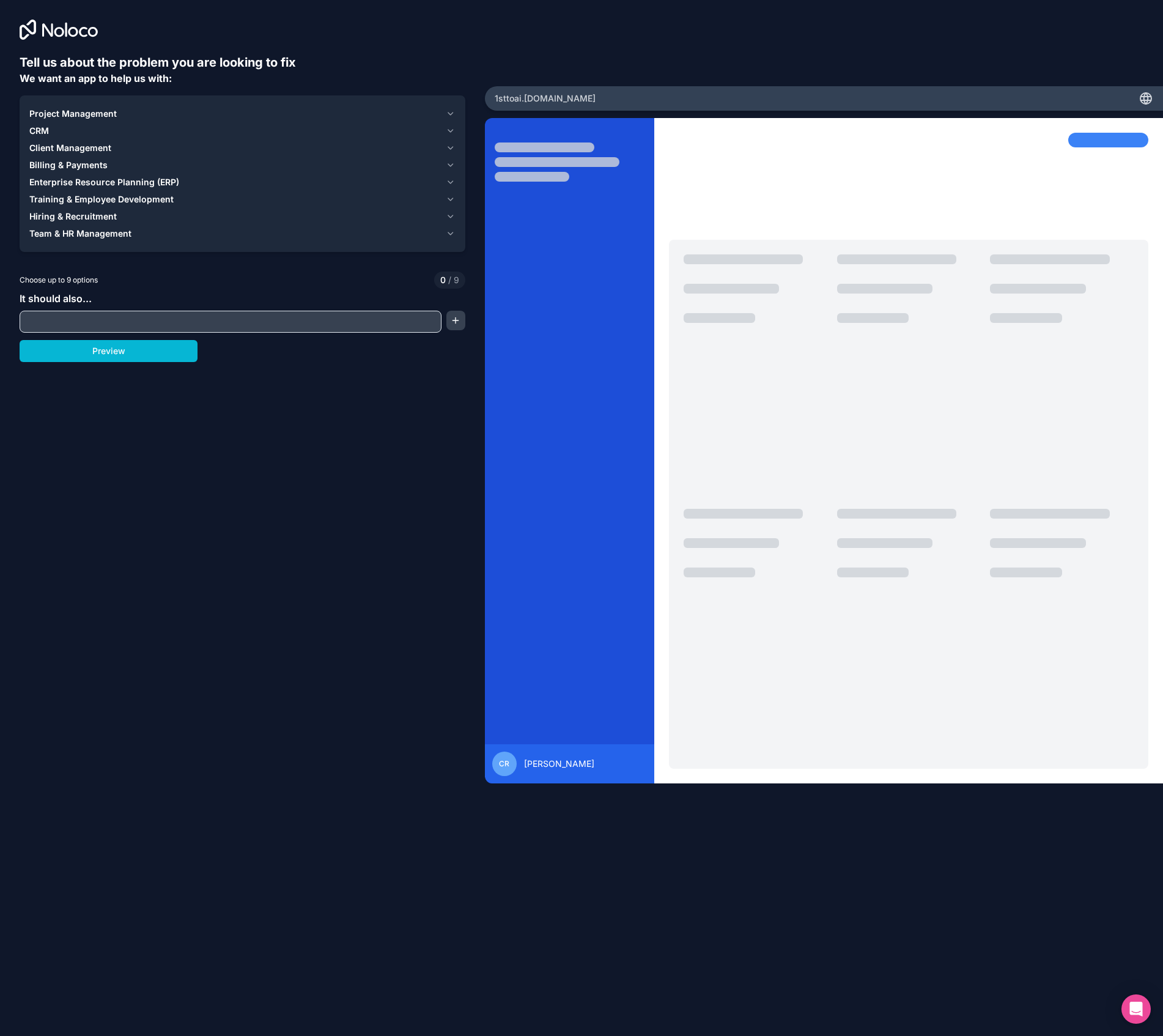
click at [97, 234] on span "Team & HR Management" at bounding box center [81, 233] width 102 height 12
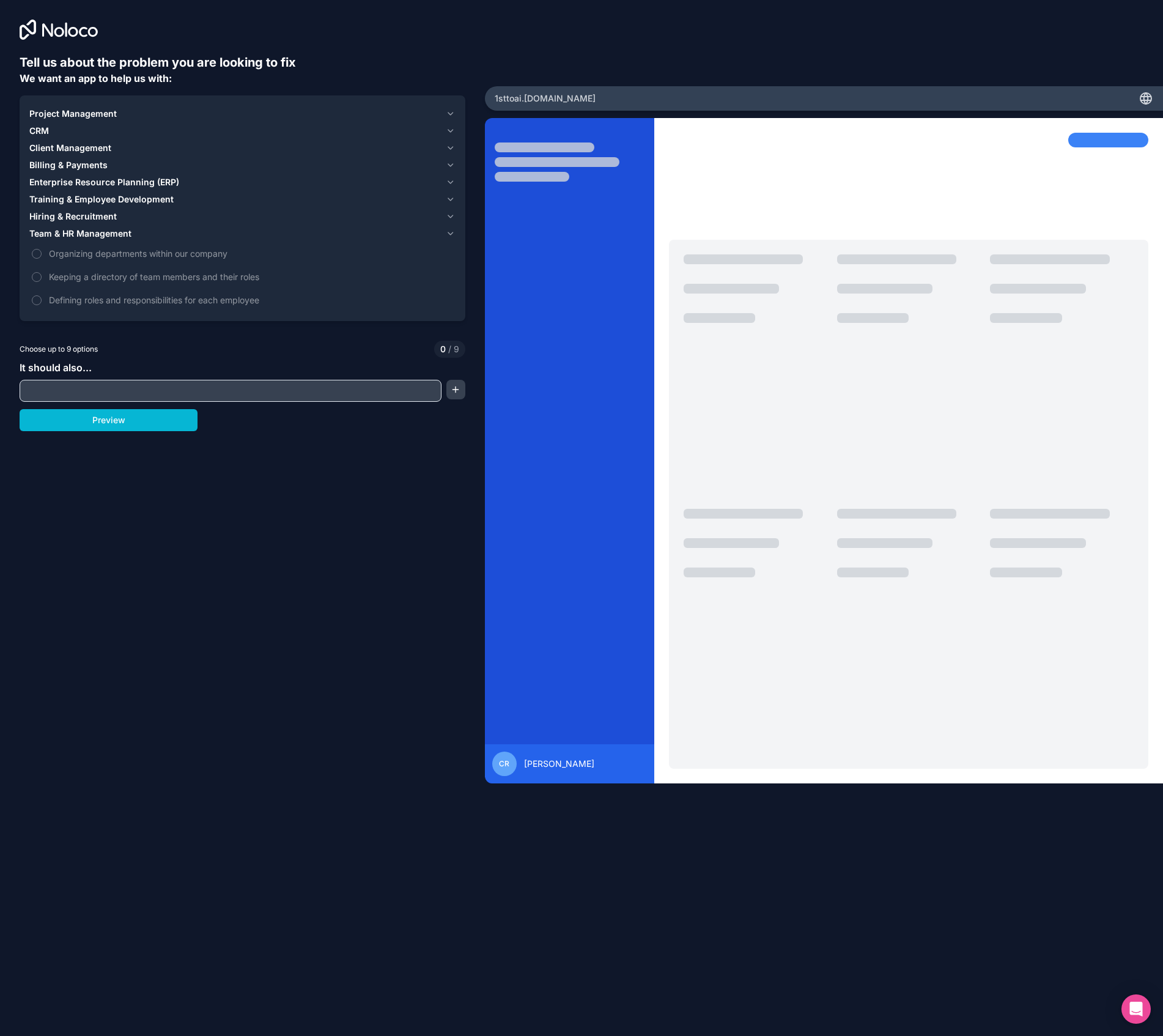
click at [97, 234] on span "Team & HR Management" at bounding box center [81, 233] width 102 height 12
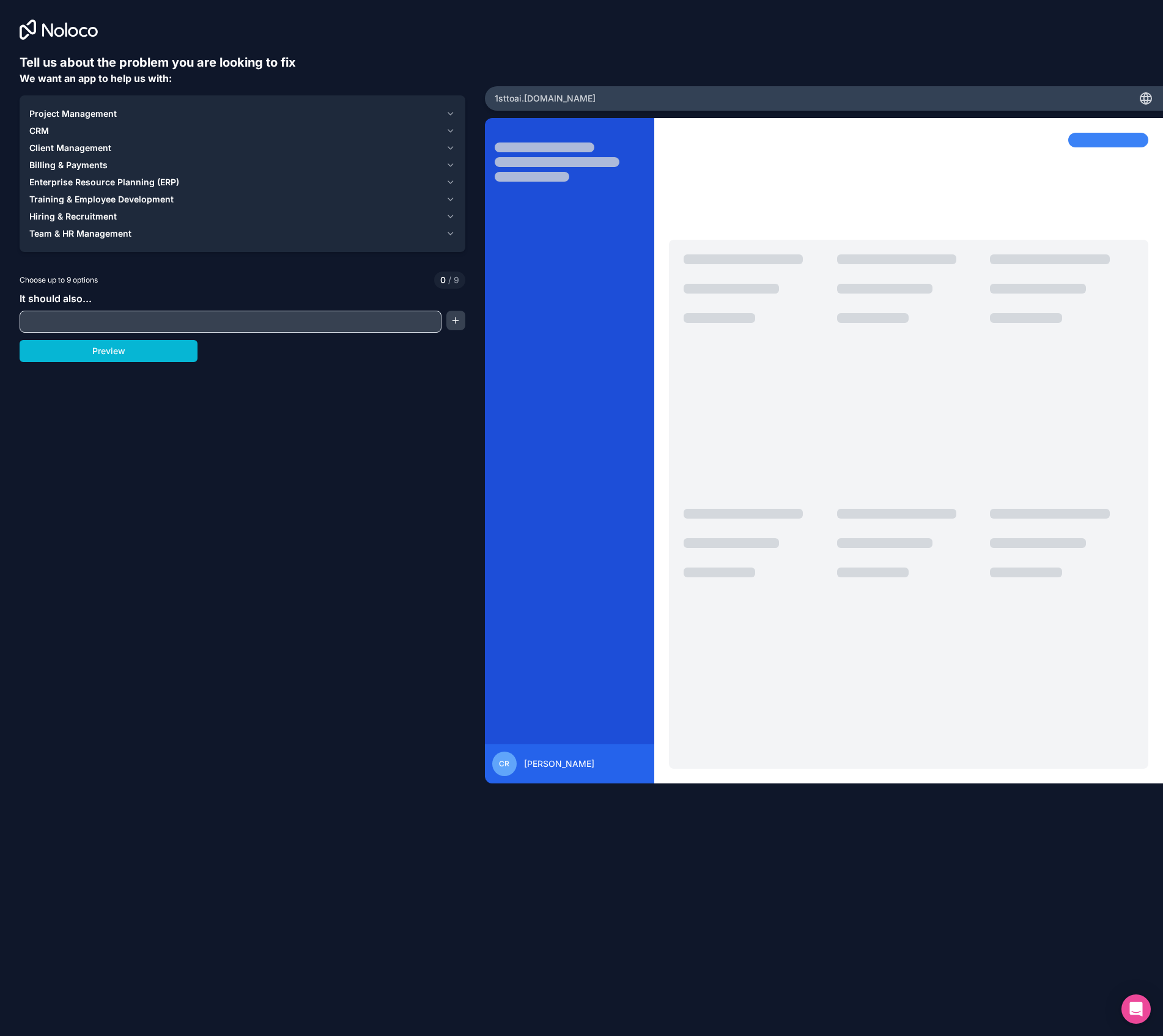
click at [219, 325] on input "text" at bounding box center [230, 321] width 416 height 17
type input "c"
type input "do research with AI tools and write articles and display them"
click at [154, 352] on button "Preview" at bounding box center [109, 351] width 178 height 22
click at [444, 109] on button "Project Management" at bounding box center [243, 113] width 426 height 17
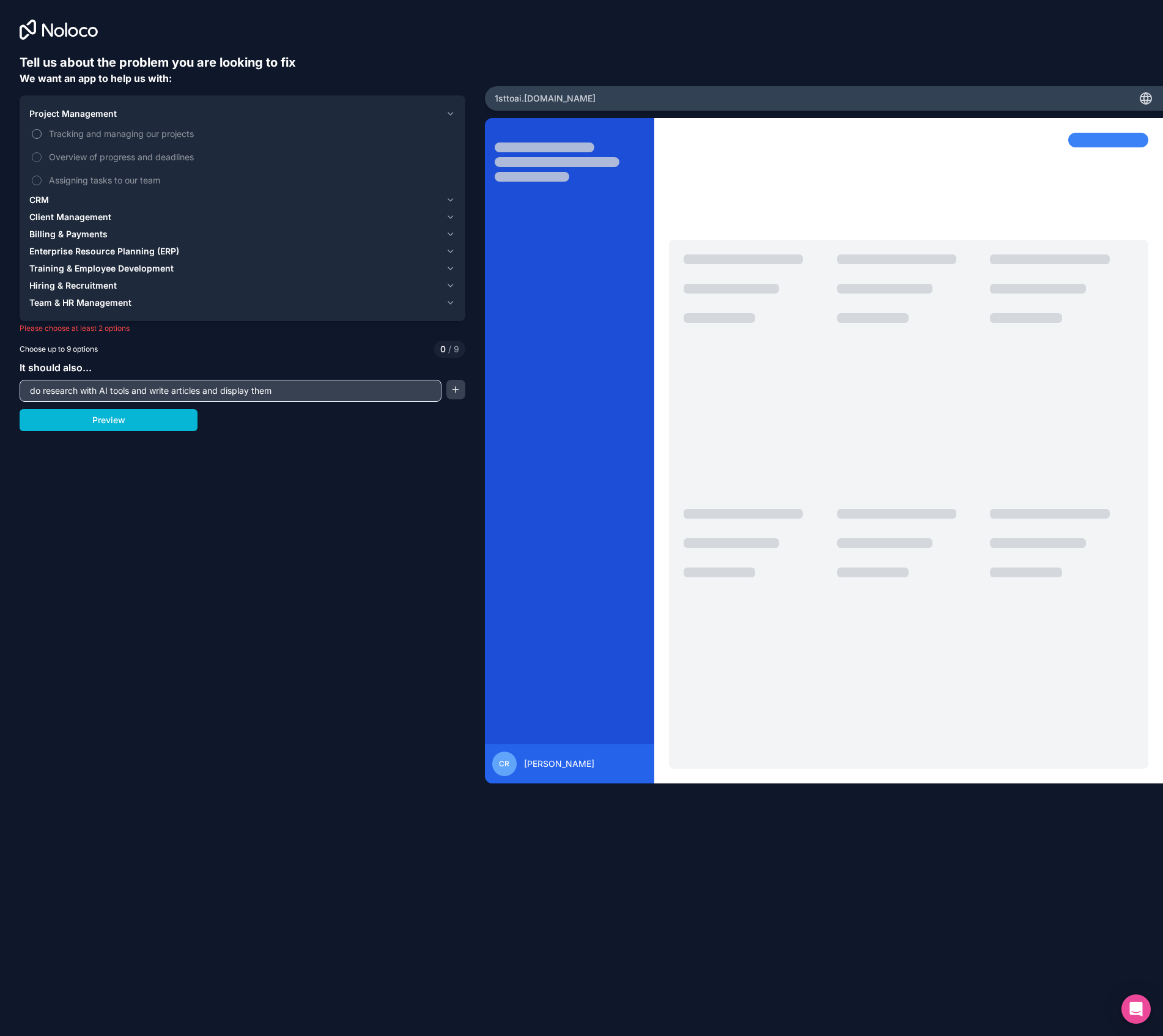
click at [146, 128] on span "Tracking and managing our projects" at bounding box center [251, 134] width 405 height 13
click at [42, 129] on button "Tracking and managing our projects" at bounding box center [36, 134] width 10 height 10
click at [443, 197] on button "CRM" at bounding box center [243, 200] width 426 height 17
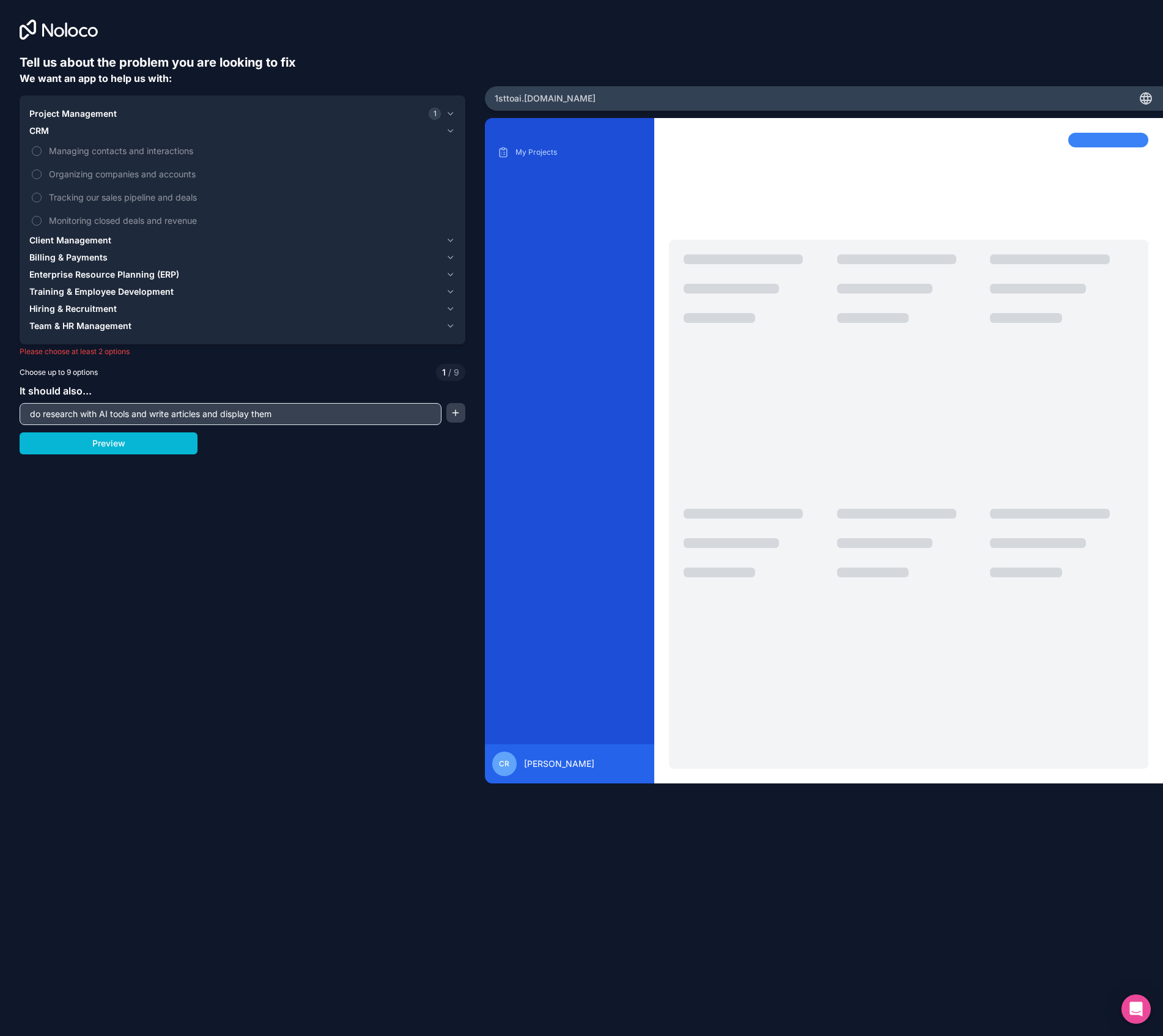
click at [447, 239] on icon "button" at bounding box center [451, 240] width 9 height 10
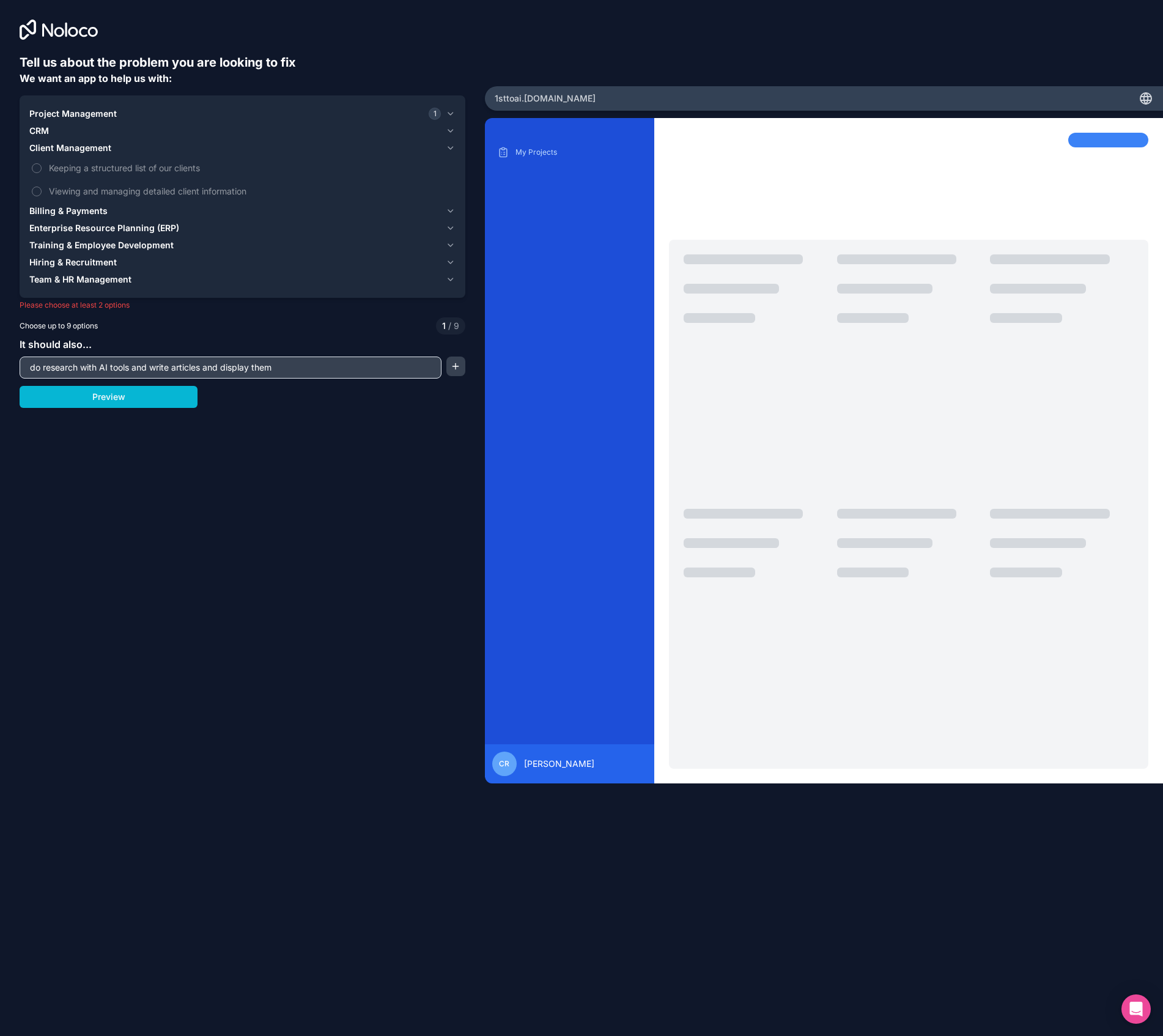
click at [449, 125] on button "CRM" at bounding box center [243, 131] width 426 height 17
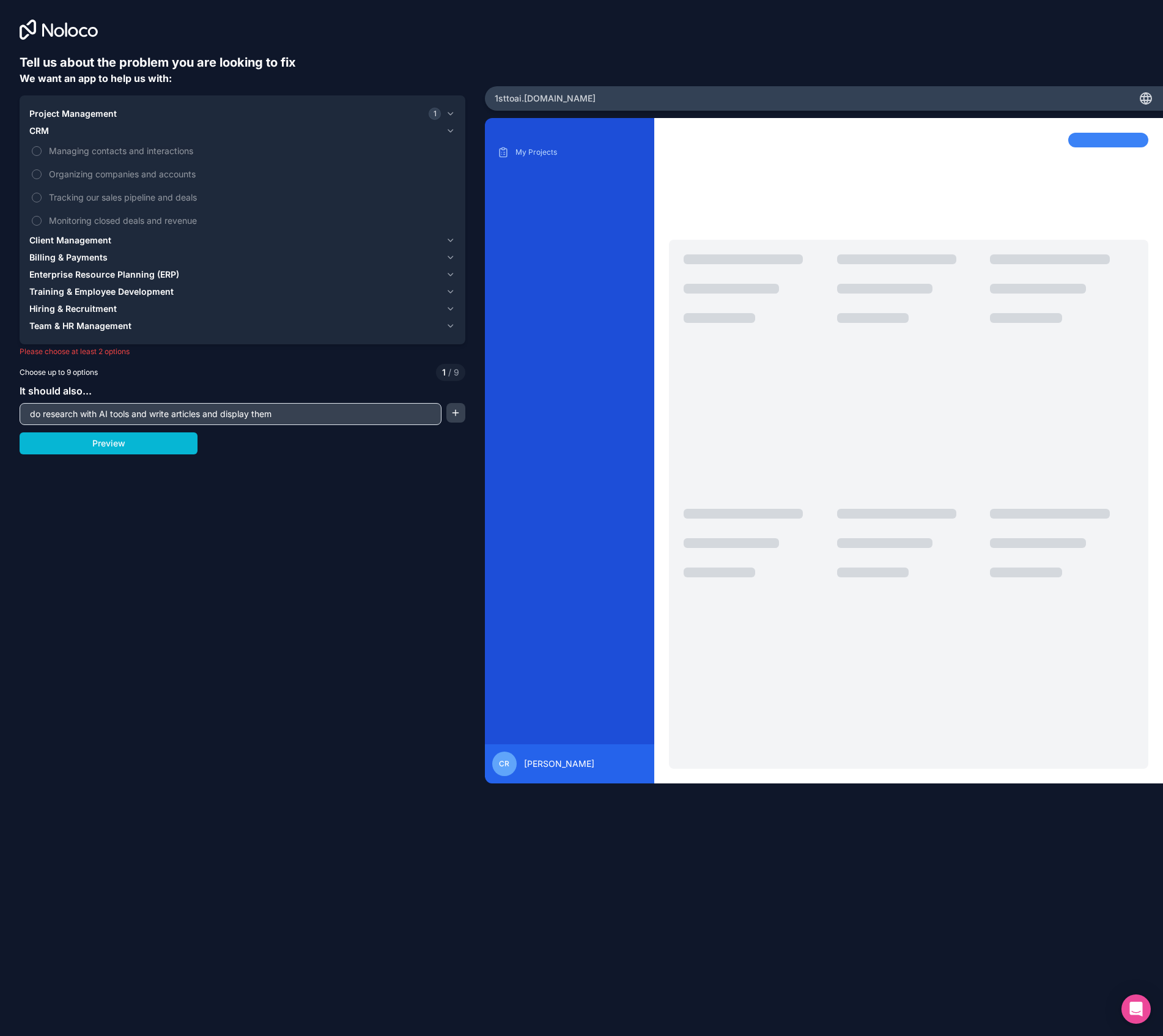
click at [449, 109] on icon "button" at bounding box center [451, 113] width 9 height 10
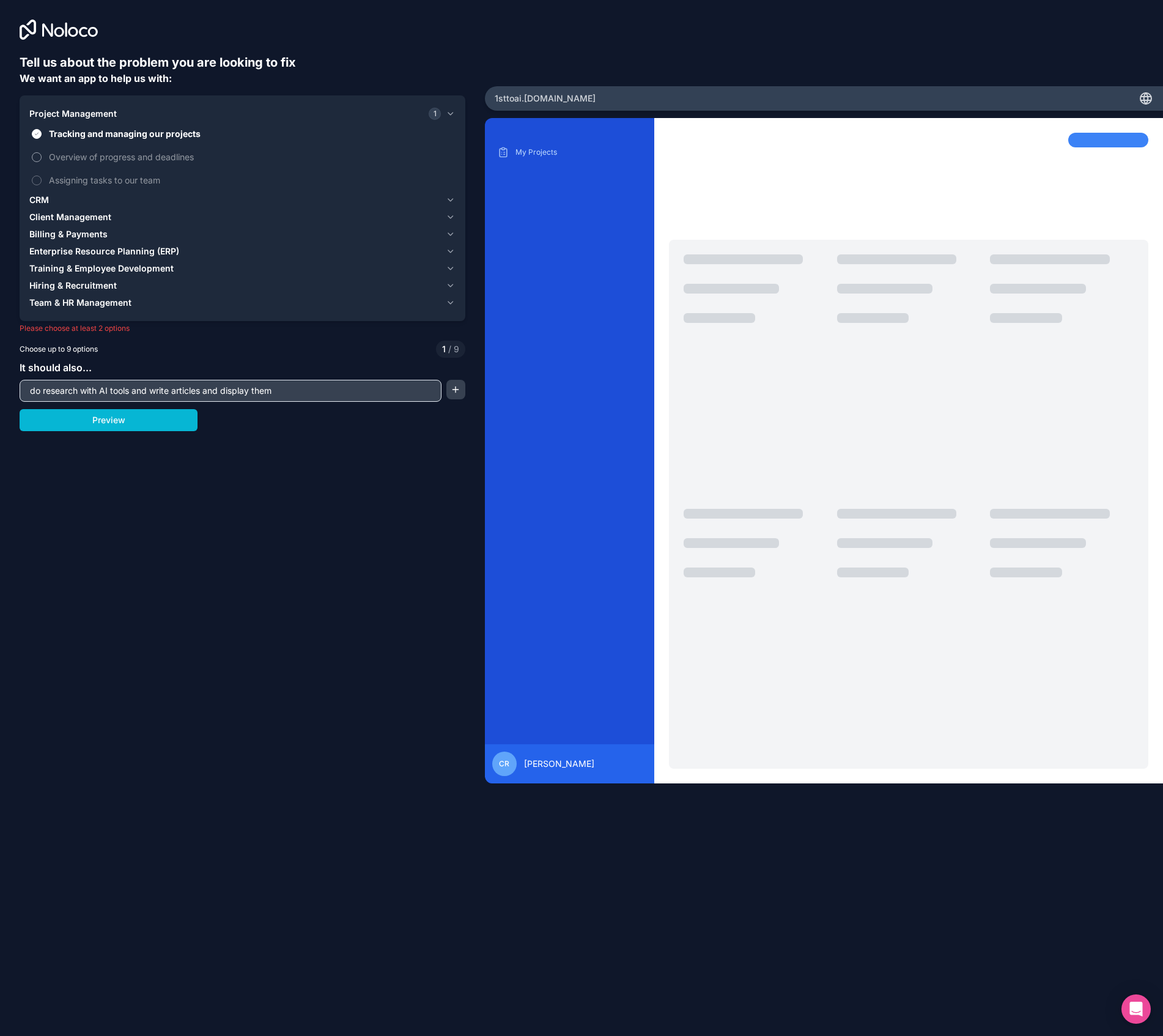
click at [124, 157] on span "Overview of progress and deadlines" at bounding box center [251, 157] width 405 height 13
click at [42, 157] on button "Overview of progress and deadlines" at bounding box center [36, 157] width 10 height 10
click at [124, 157] on span "Overview of progress and deadlines" at bounding box center [251, 157] width 405 height 13
click at [42, 157] on button "Overview of progress and deadlines" at bounding box center [36, 157] width 10 height 10
click at [124, 157] on span "Overview of progress and deadlines" at bounding box center [251, 157] width 405 height 13
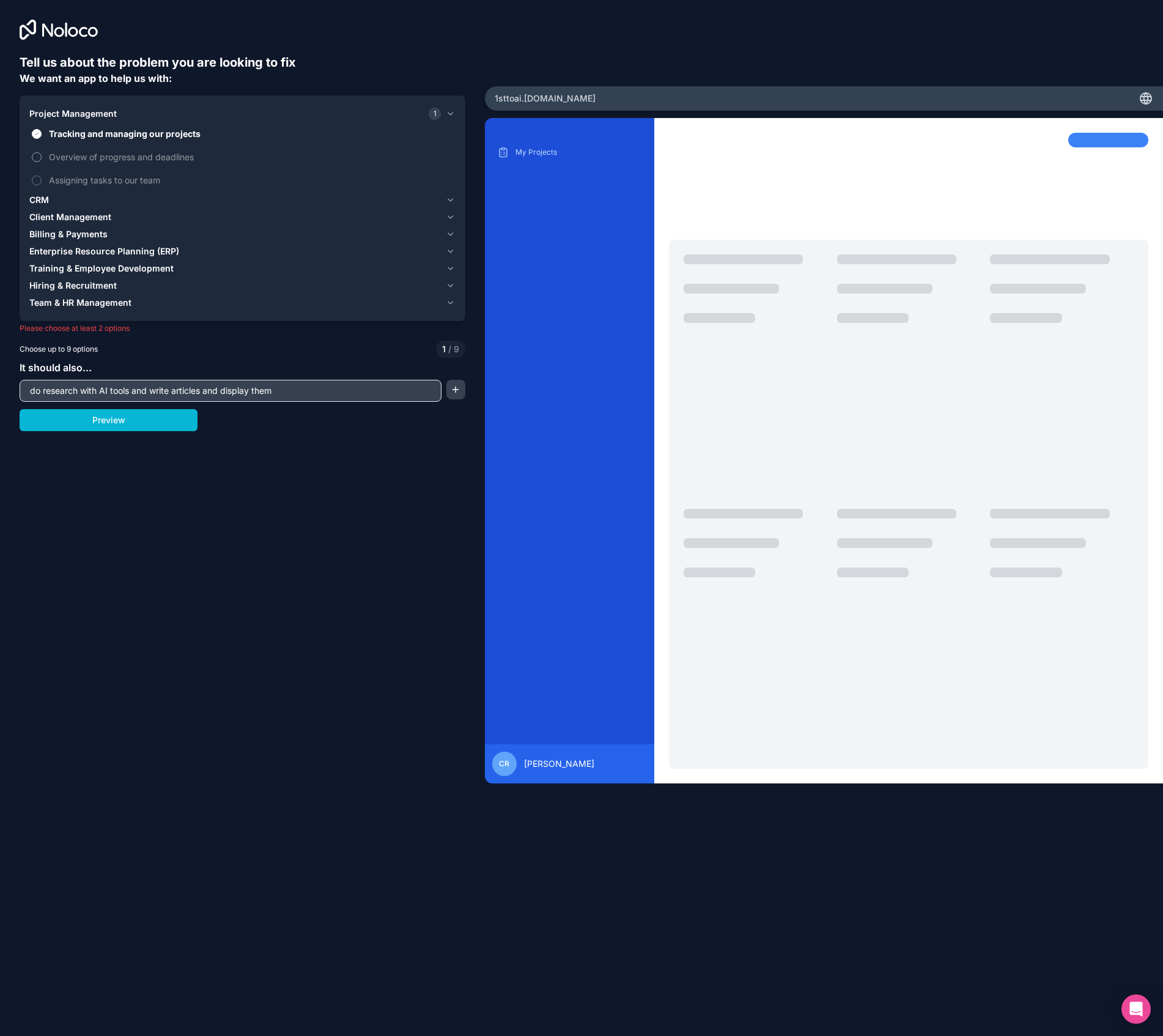
click at [42, 157] on button "Overview of progress and deadlines" at bounding box center [36, 157] width 10 height 10
click at [124, 424] on button "Preview" at bounding box center [109, 420] width 178 height 22
